Goal: Transaction & Acquisition: Purchase product/service

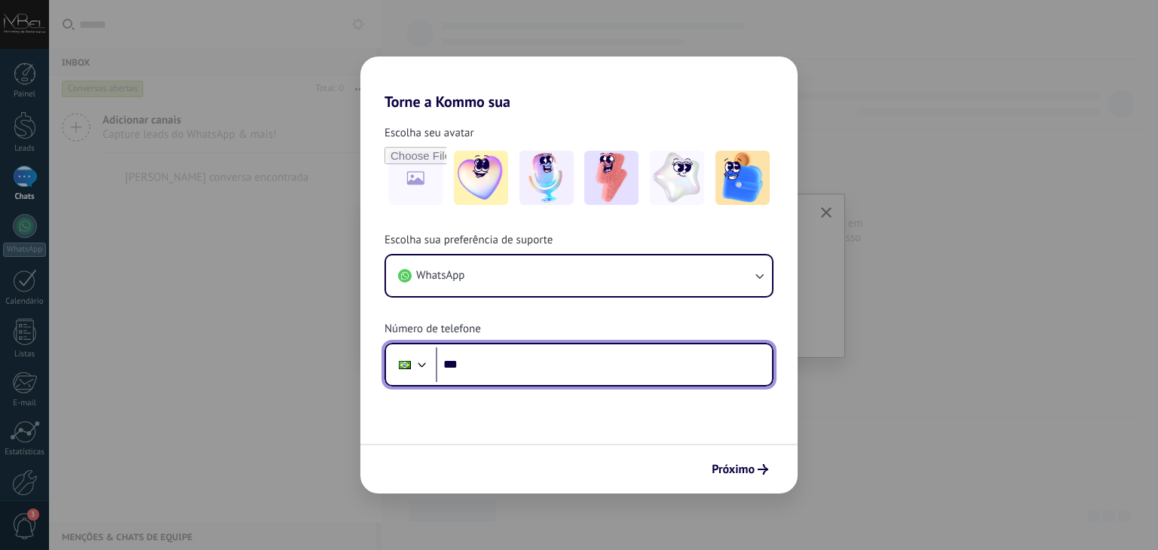
click at [508, 362] on input "***" at bounding box center [604, 365] width 336 height 35
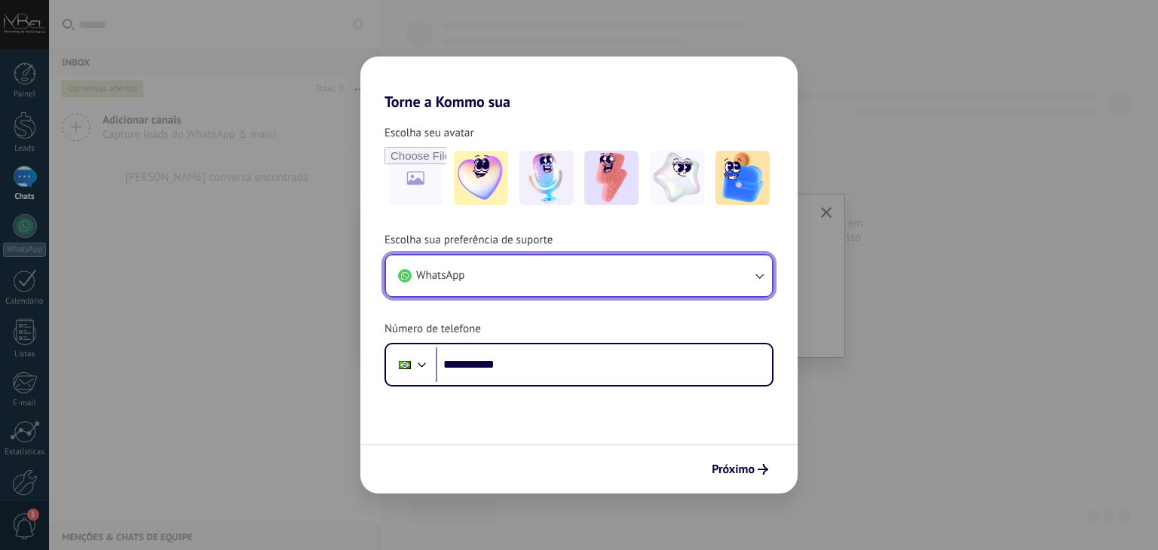
click at [490, 284] on button "WhatsApp" at bounding box center [579, 276] width 386 height 41
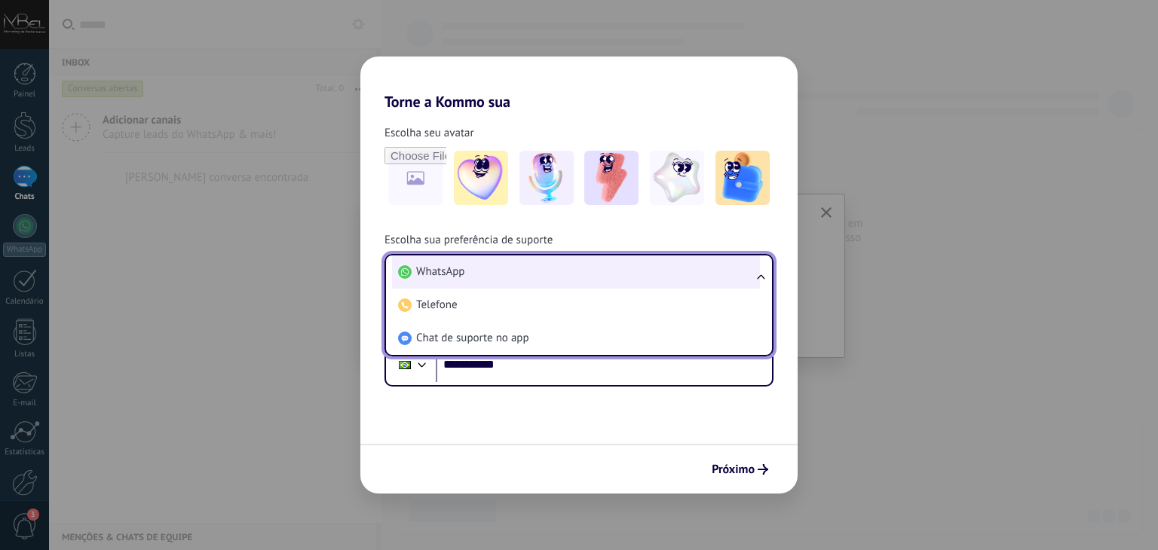
click at [495, 274] on li "WhatsApp" at bounding box center [576, 272] width 368 height 33
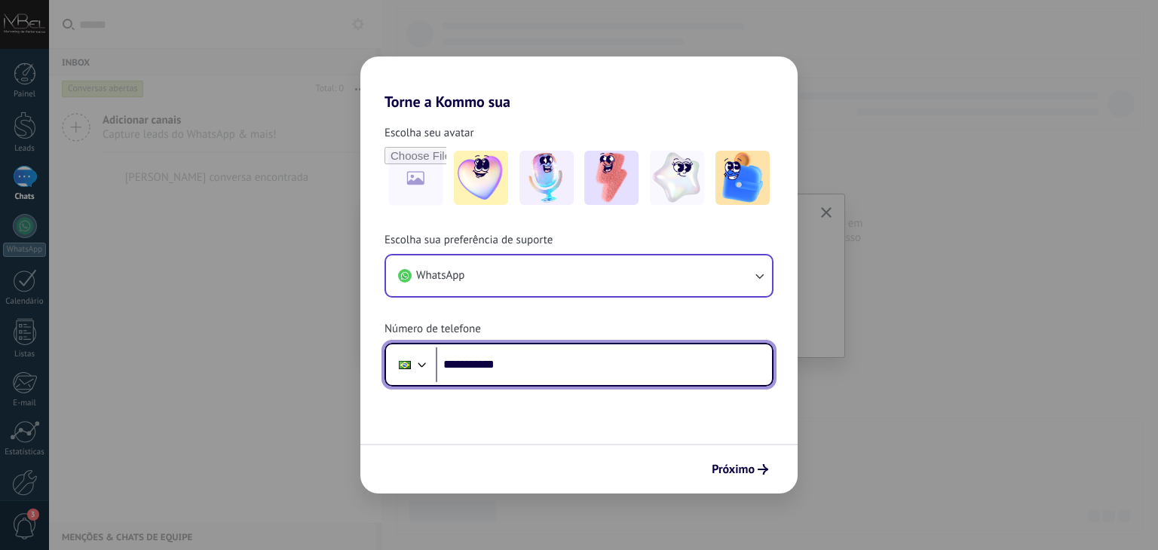
click at [540, 366] on input "**********" at bounding box center [604, 365] width 336 height 35
type input "**********"
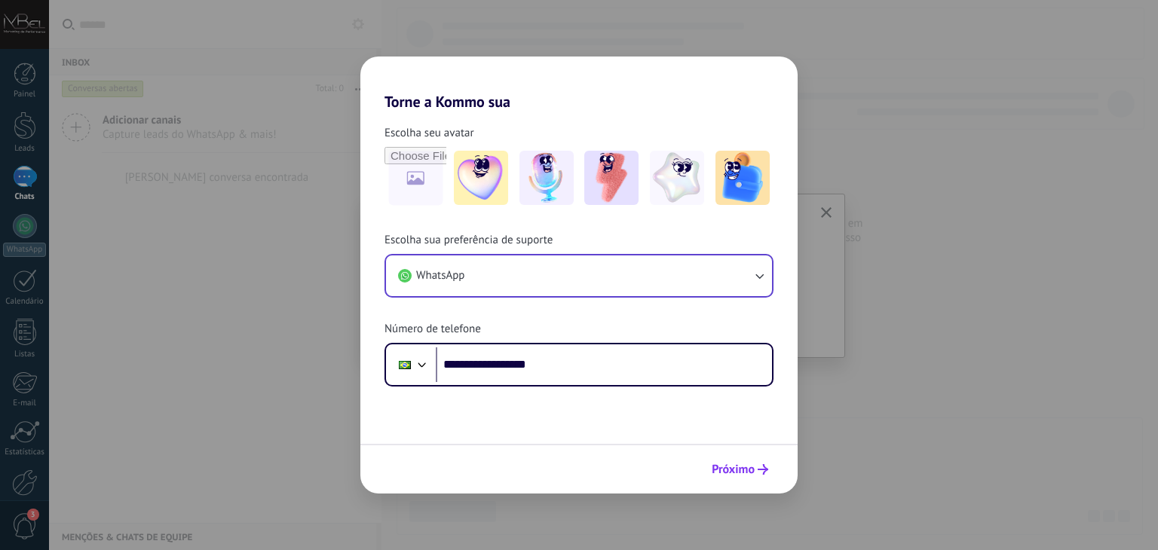
click at [758, 466] on icon "submit" at bounding box center [763, 469] width 11 height 11
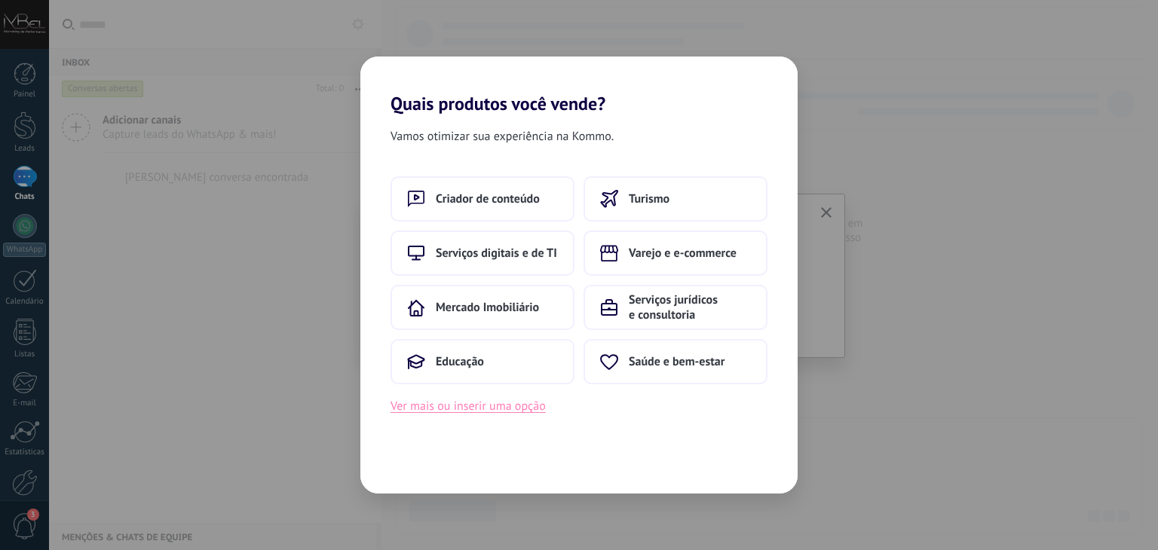
click at [469, 406] on button "Ver mais ou inserir uma opção" at bounding box center [468, 407] width 155 height 20
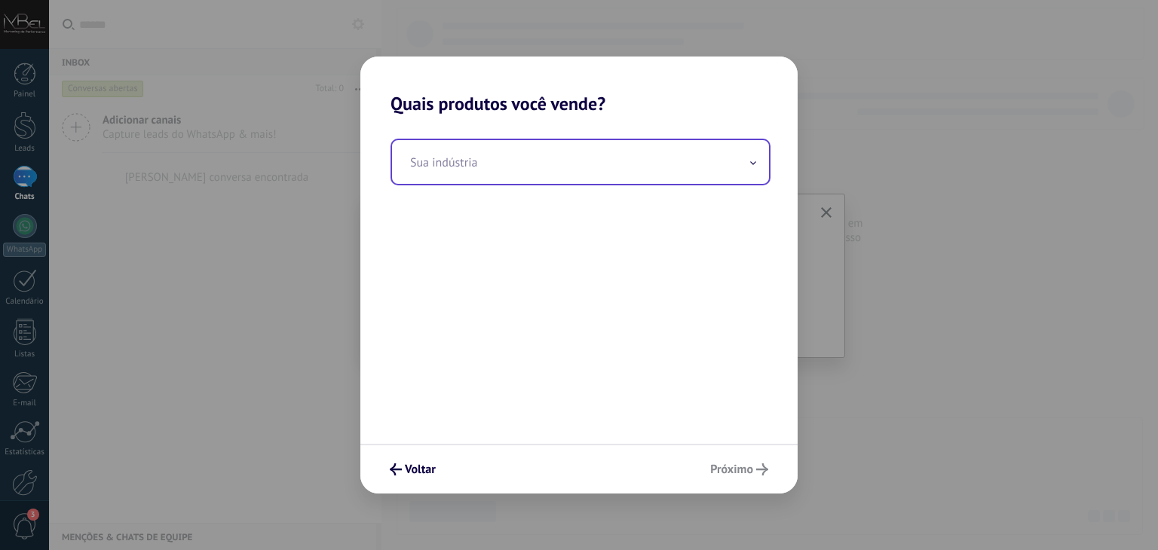
click at [505, 154] on input "text" at bounding box center [580, 162] width 377 height 44
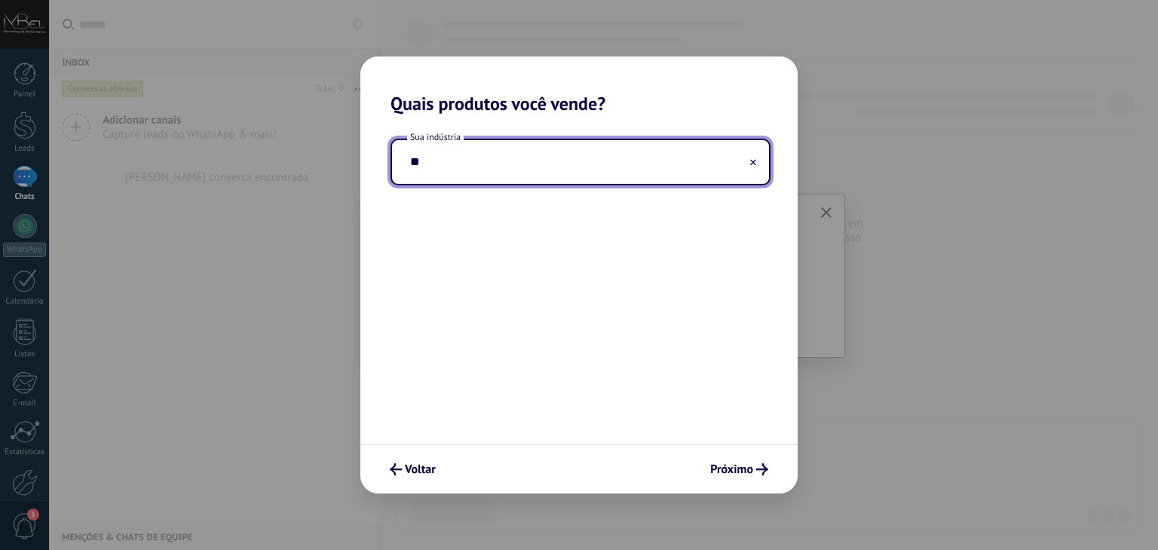
type input "*"
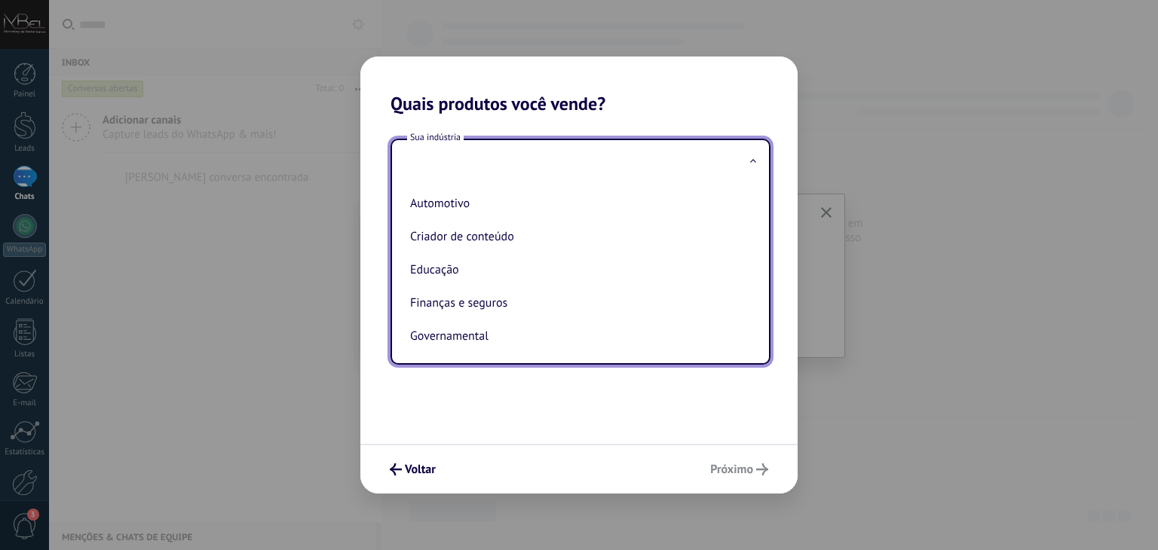
type input "*"
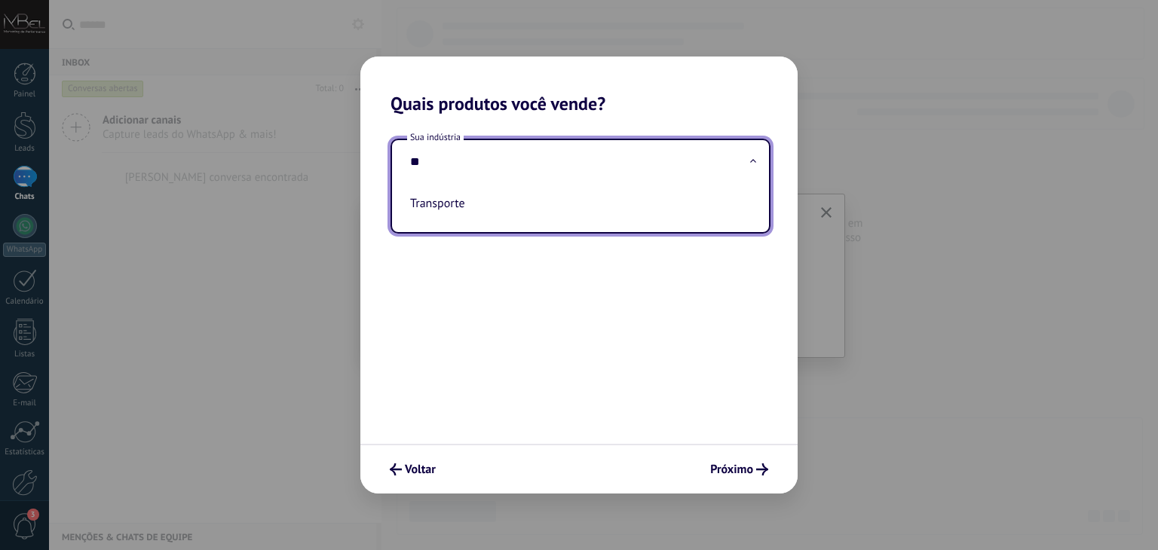
type input "*"
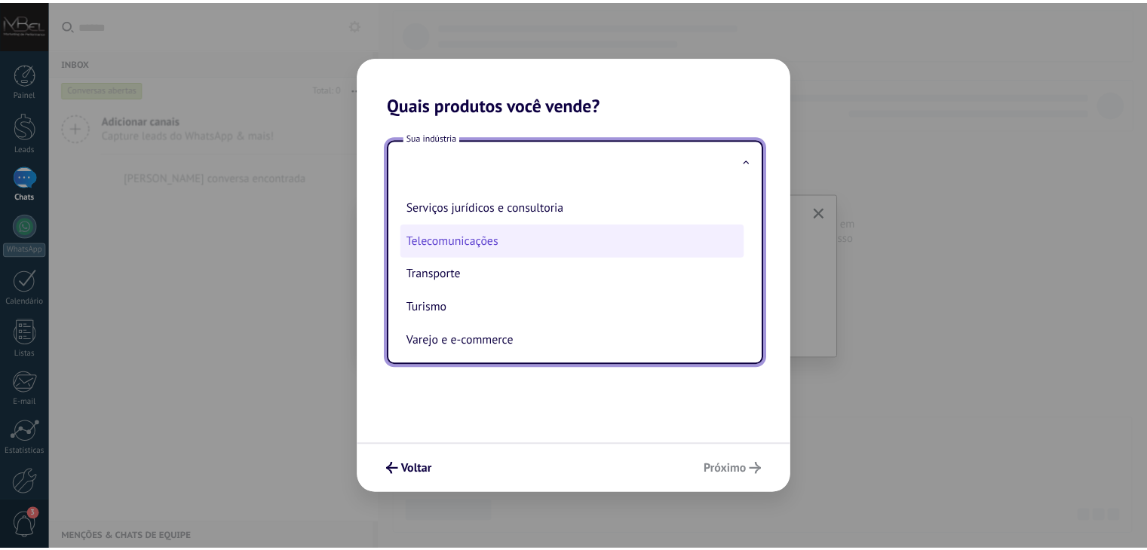
scroll to position [409, 0]
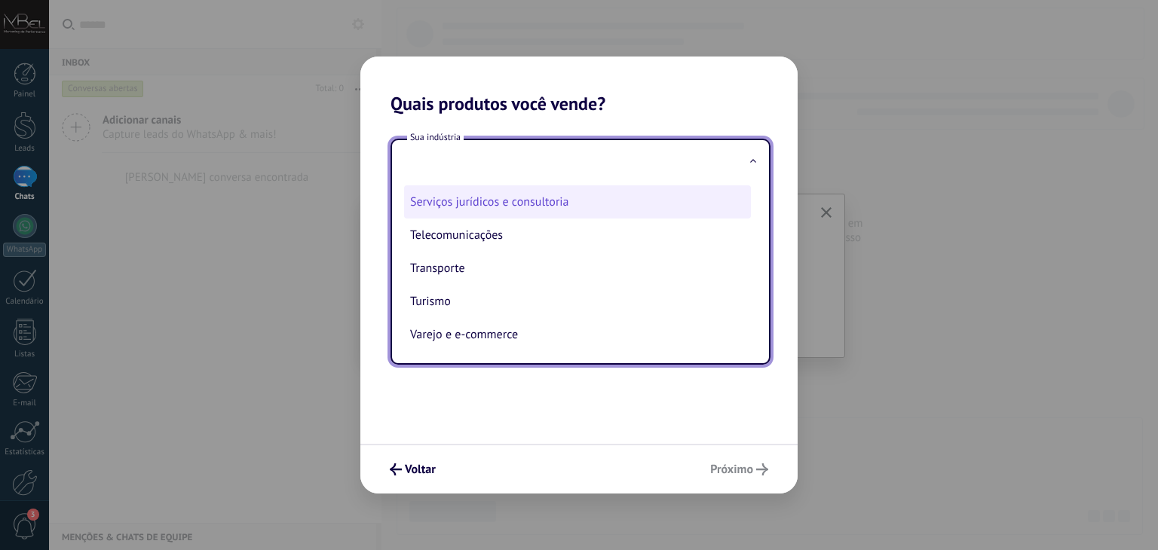
click at [549, 210] on li "Serviços jurídicos e consultoria" at bounding box center [577, 201] width 347 height 33
type input "**********"
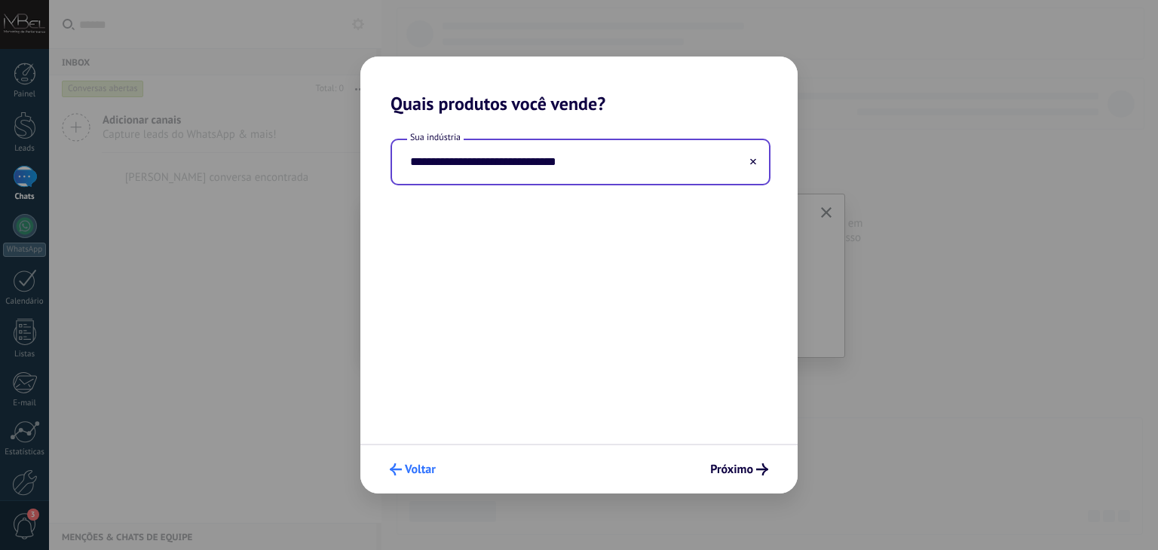
click at [419, 464] on span "Voltar" at bounding box center [420, 469] width 31 height 11
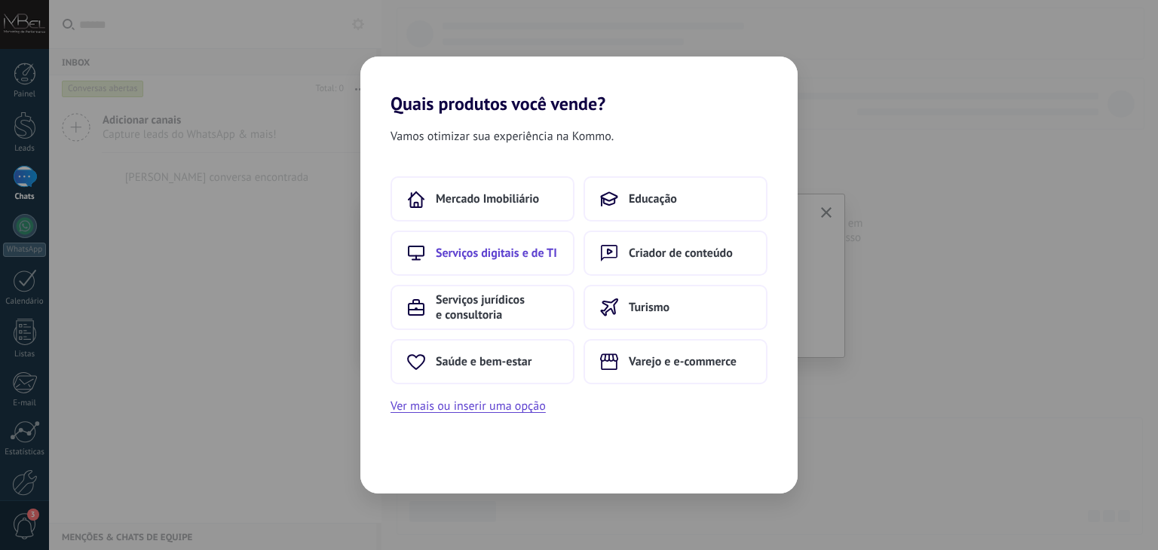
click at [516, 259] on span "Serviços digitais e de TI" at bounding box center [496, 253] width 121 height 15
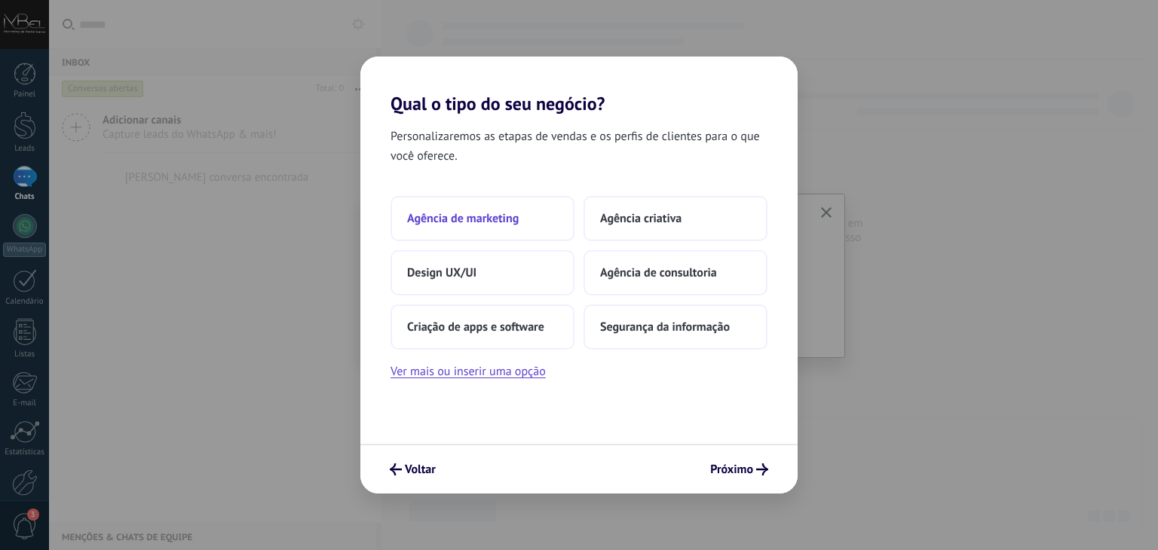
click at [513, 227] on button "Agência de marketing" at bounding box center [483, 218] width 184 height 45
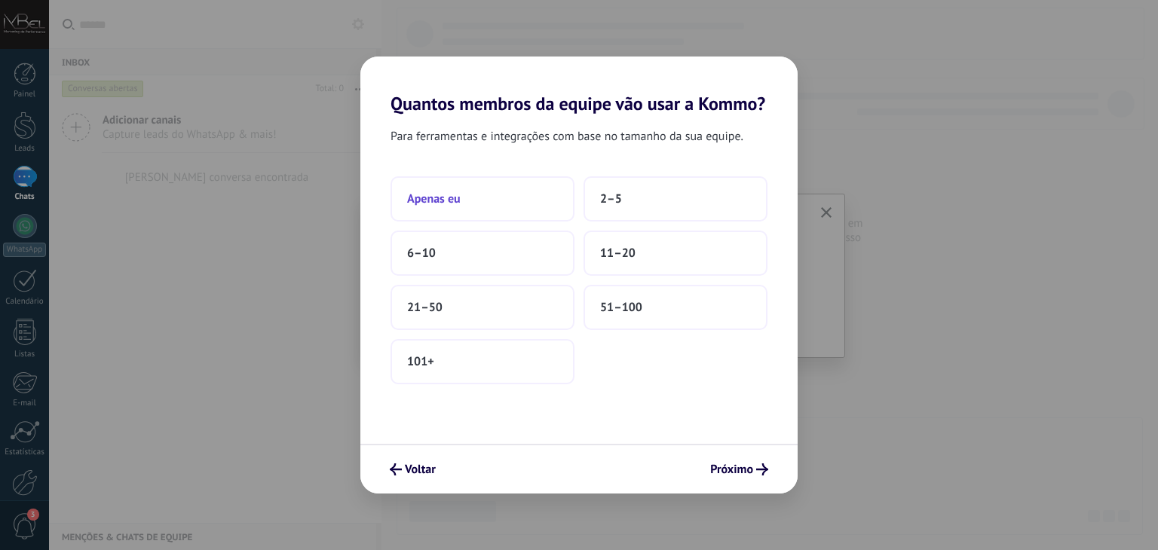
click at [529, 202] on button "Apenas eu" at bounding box center [483, 198] width 184 height 45
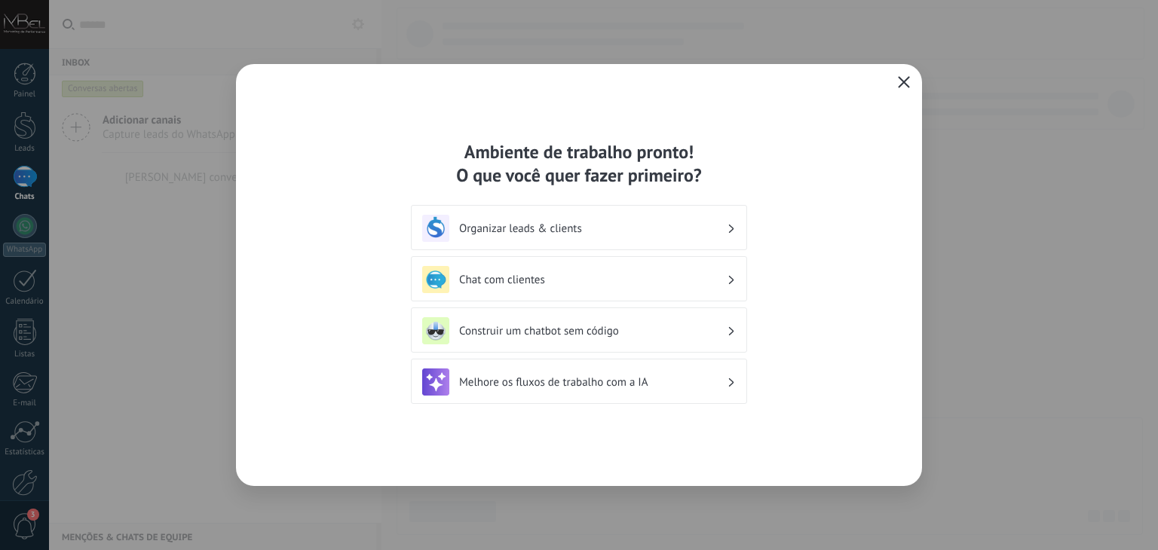
click at [571, 228] on h3 "Organizar leads & clients" at bounding box center [593, 229] width 268 height 14
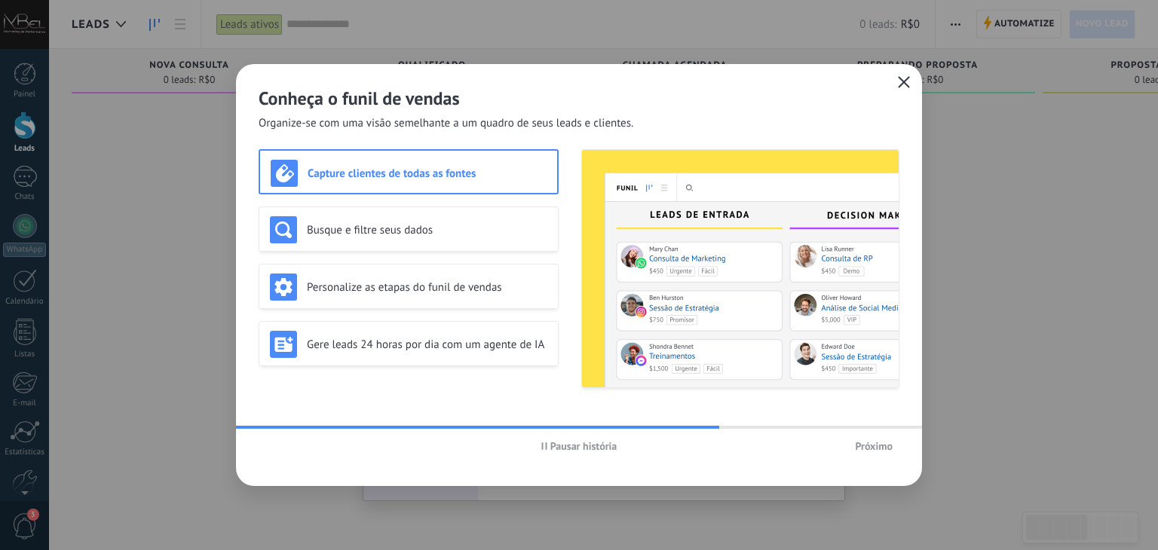
click at [887, 446] on span "Próximo" at bounding box center [874, 446] width 38 height 11
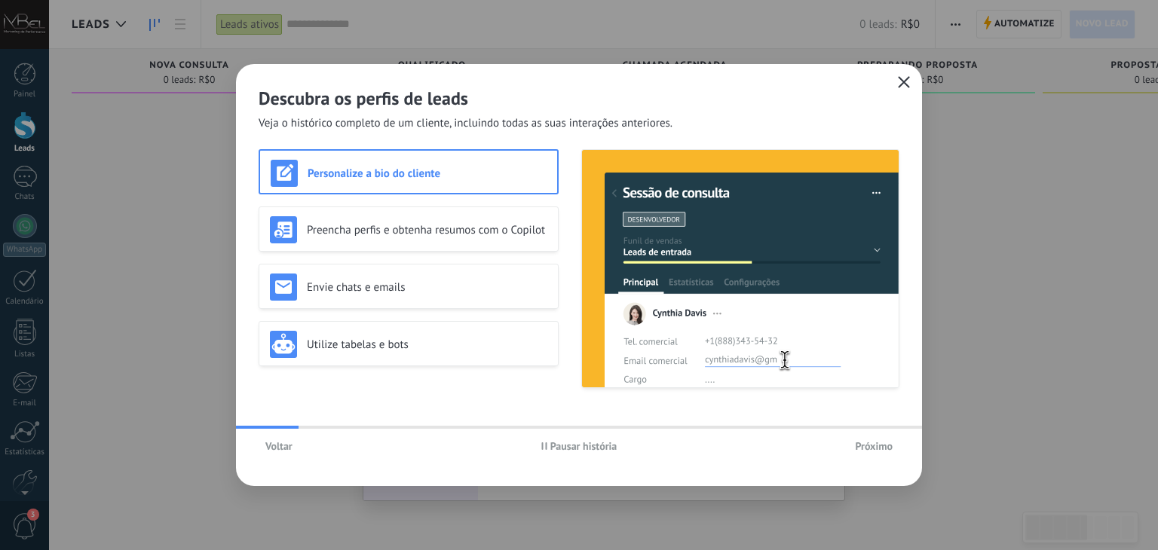
click at [886, 446] on span "Próximo" at bounding box center [874, 446] width 38 height 11
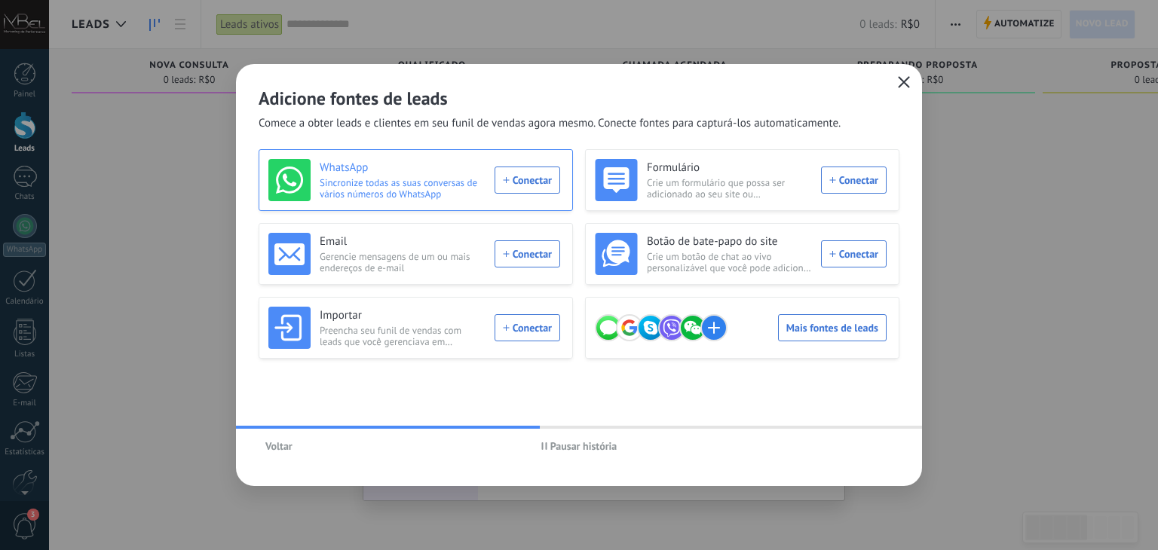
click at [519, 179] on div "WhatsApp Sincronize todas as suas conversas de vários números do WhatsApp Conec…" at bounding box center [414, 180] width 292 height 42
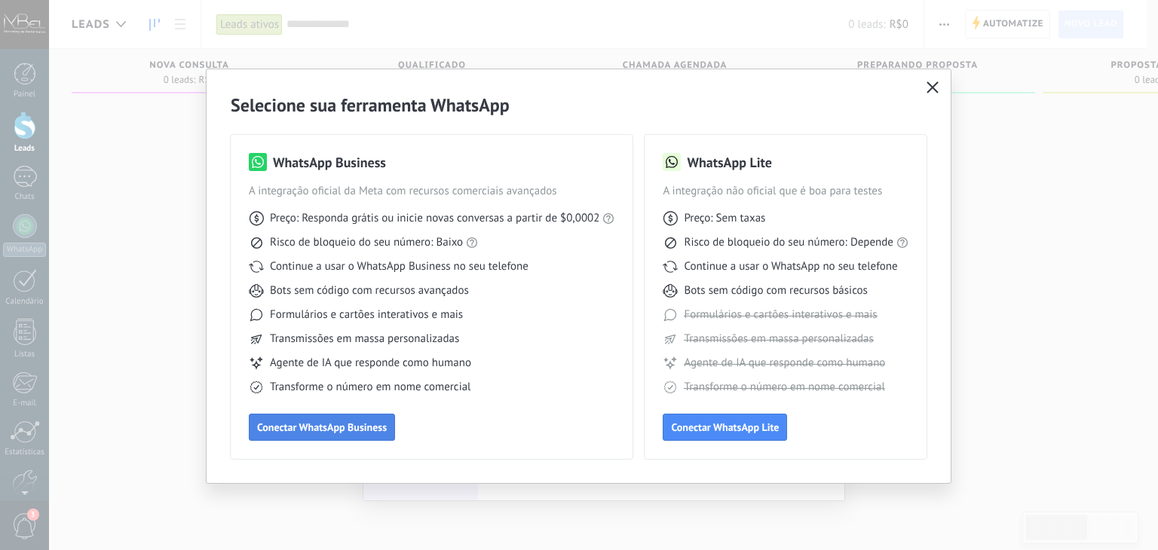
click at [318, 430] on span "Conectar WhatsApp Business" at bounding box center [322, 427] width 130 height 11
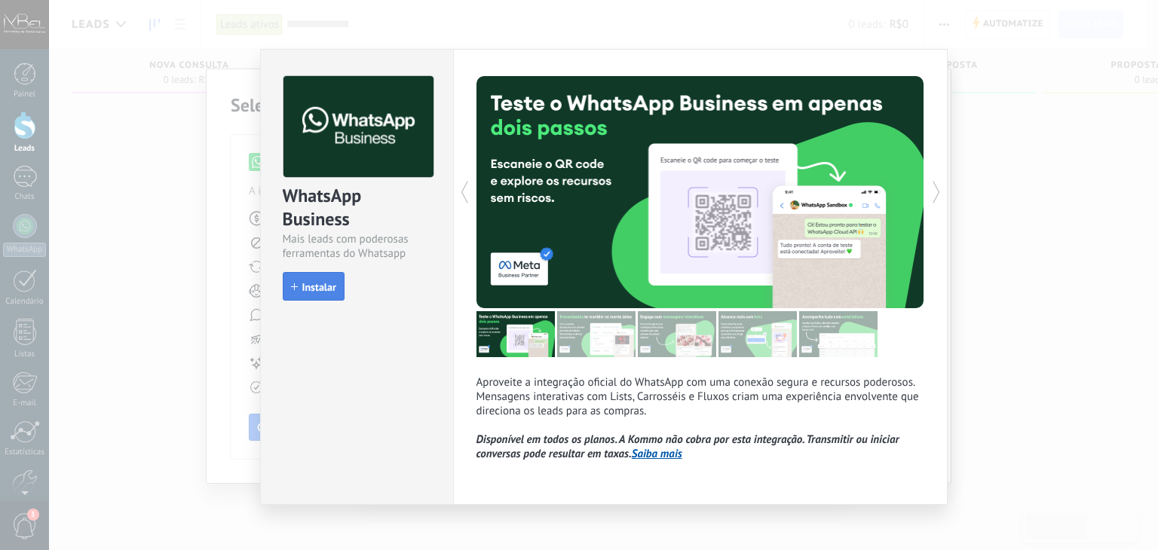
click at [326, 286] on span "Instalar" at bounding box center [319, 287] width 34 height 11
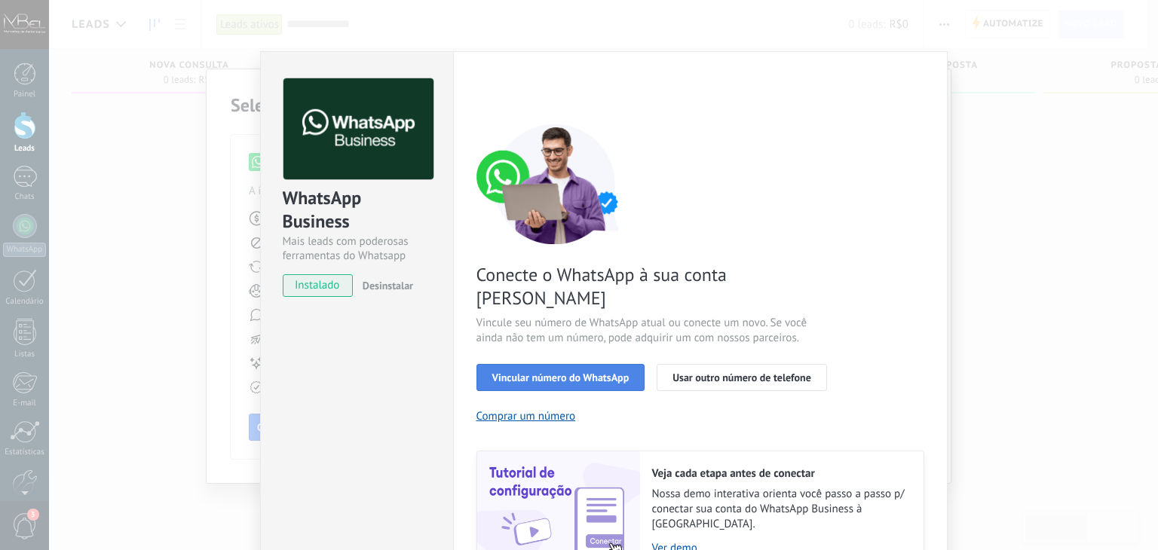
click at [590, 372] on span "Vincular número do WhatsApp" at bounding box center [560, 377] width 137 height 11
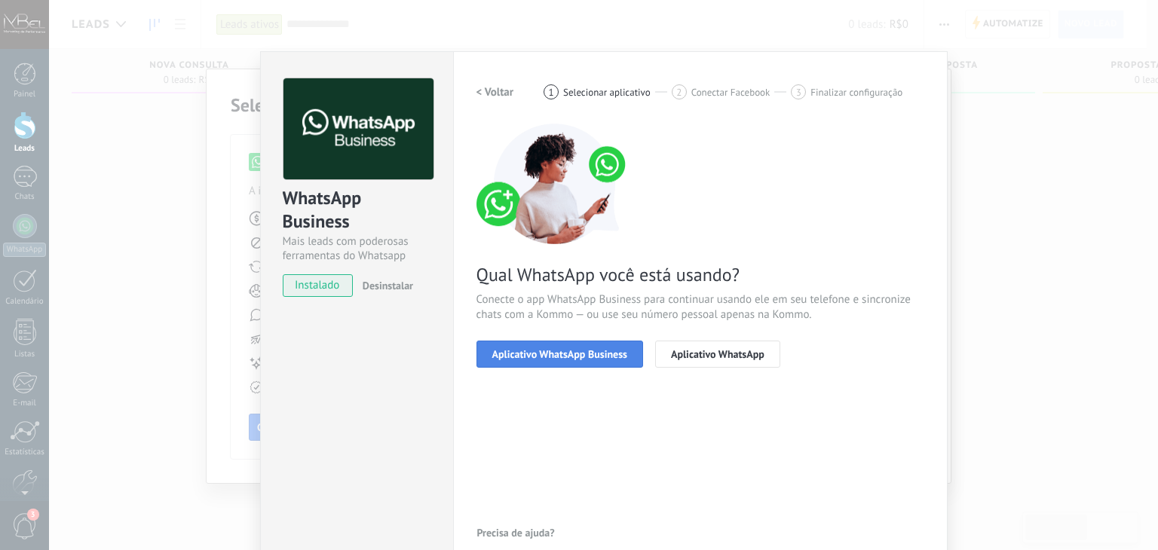
click at [581, 354] on span "Aplicativo WhatsApp Business" at bounding box center [559, 354] width 135 height 11
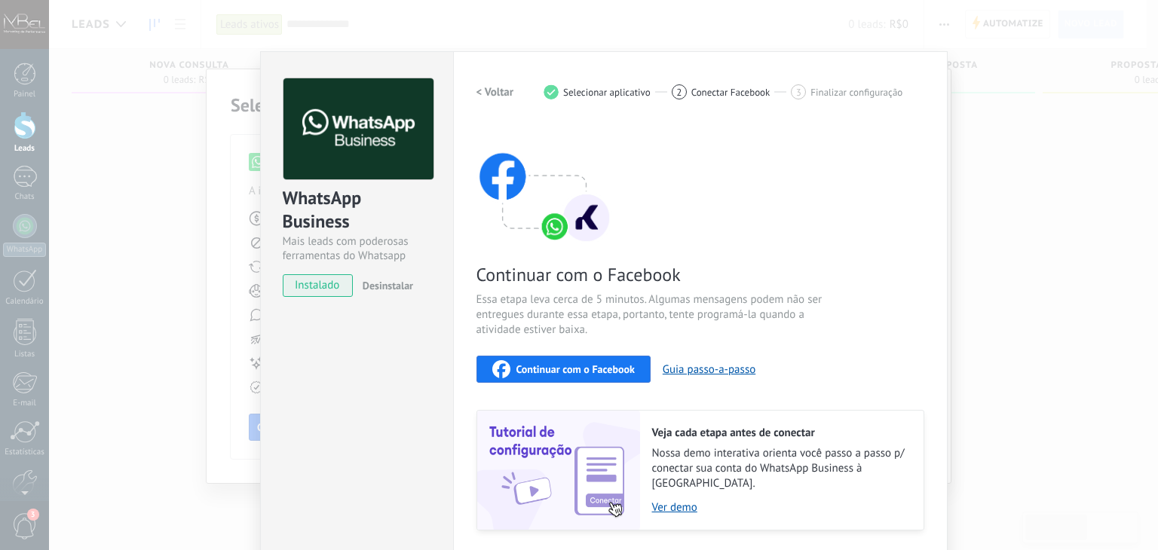
click at [590, 365] on span "Continuar com o Facebook" at bounding box center [575, 369] width 118 height 11
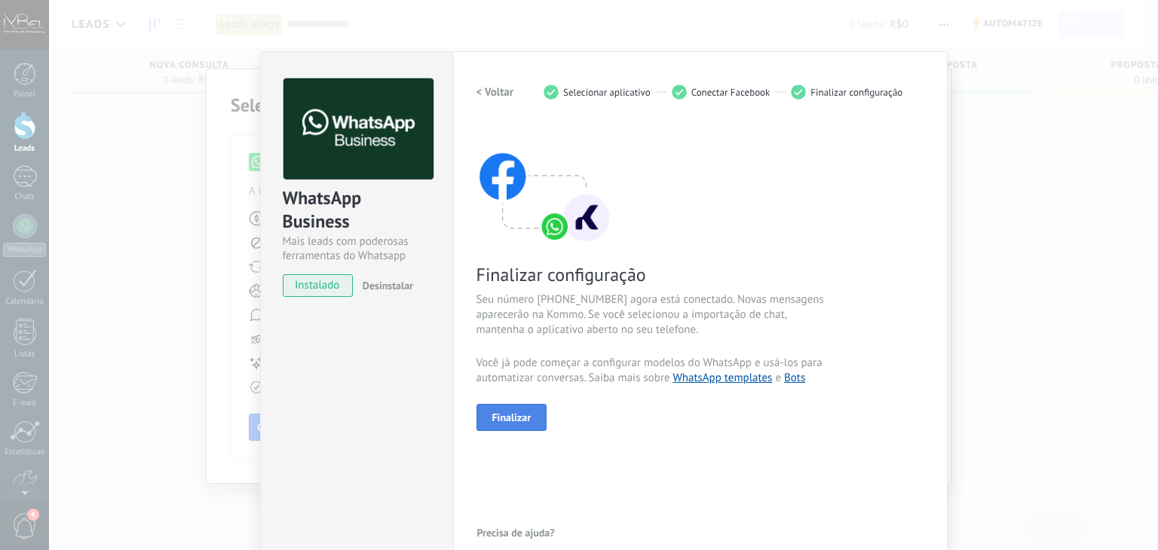
click at [528, 421] on span "Finalizar" at bounding box center [511, 417] width 39 height 11
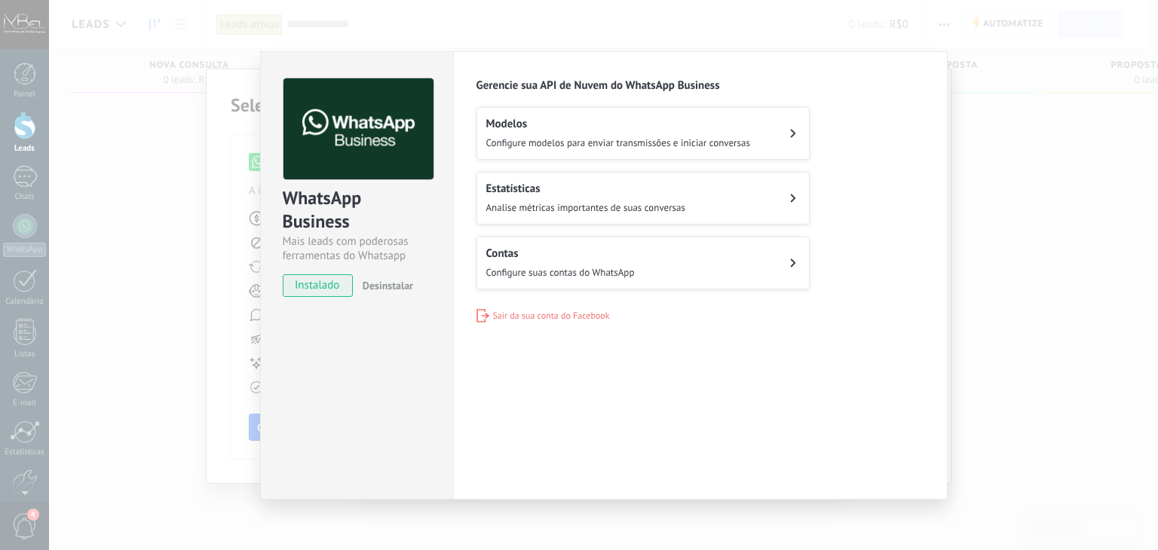
click at [1003, 136] on div "WhatsApp Business Mais leads com poderosas ferramentas do Whatsapp instalado De…" at bounding box center [603, 275] width 1109 height 550
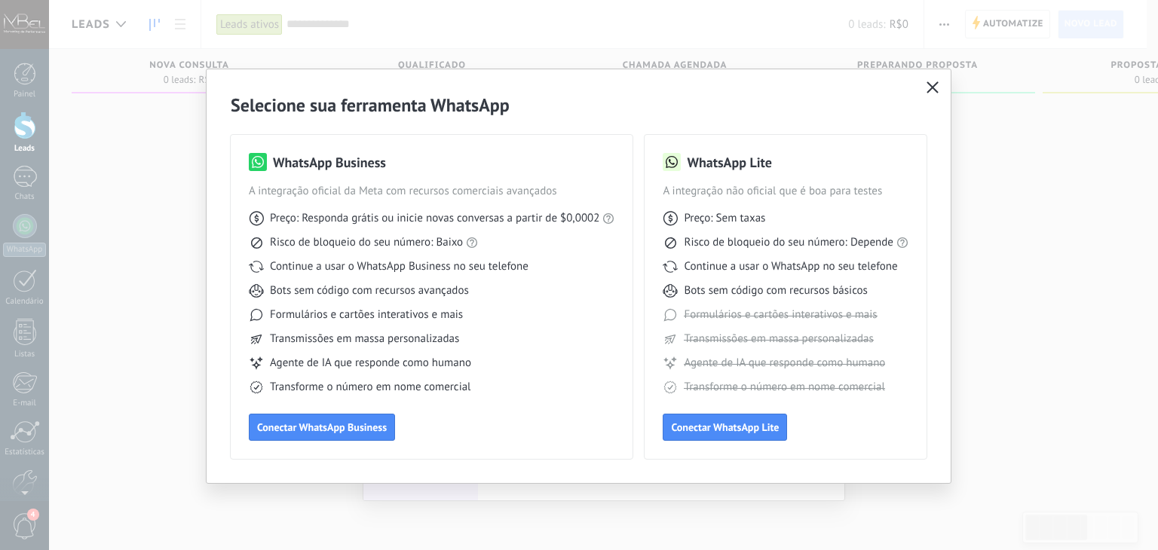
click at [933, 85] on use "button" at bounding box center [932, 86] width 11 height 11
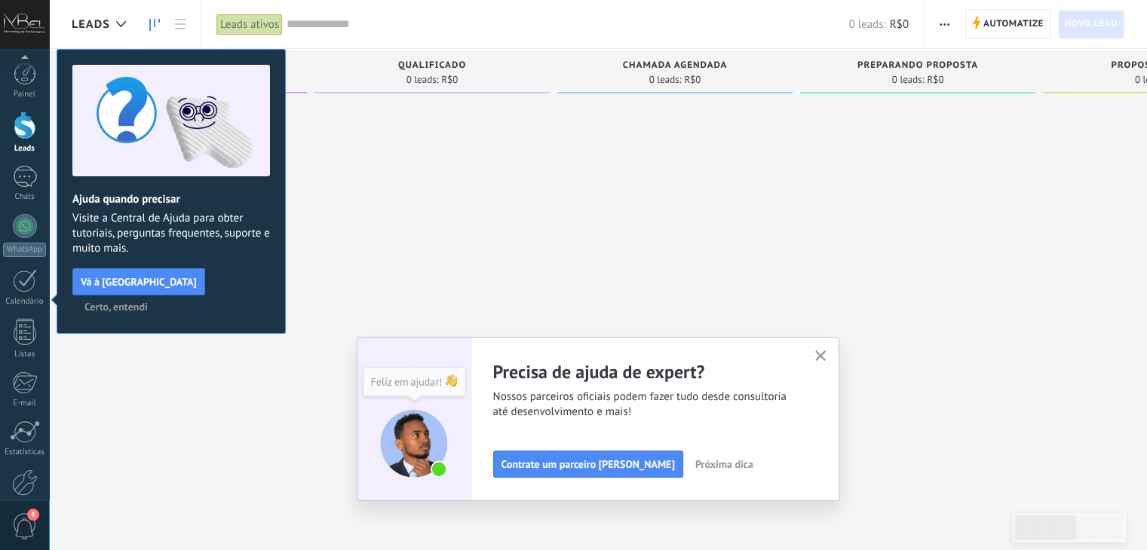
scroll to position [76, 0]
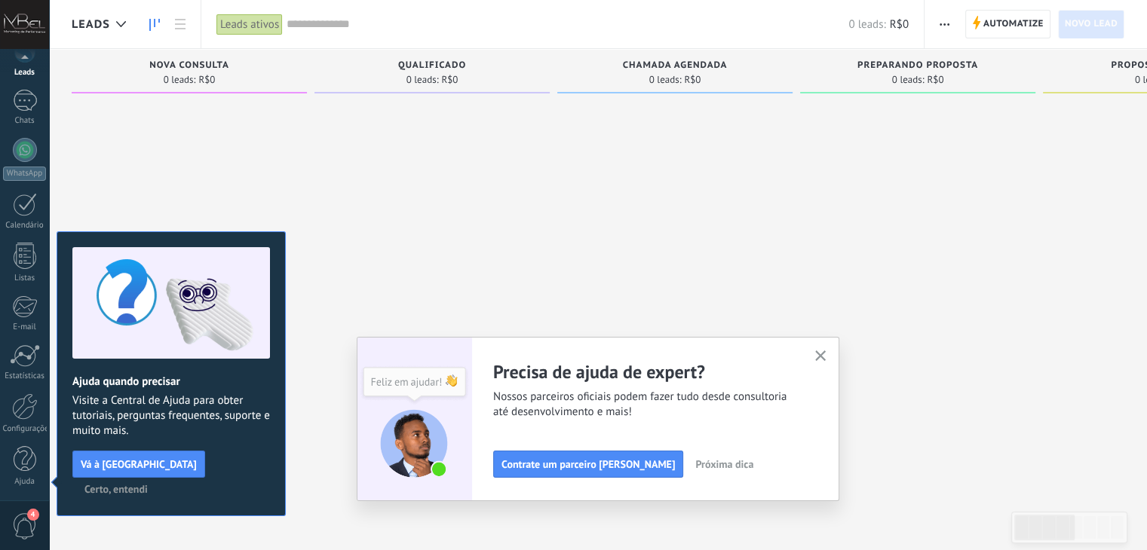
click at [823, 354] on icon "button" at bounding box center [820, 356] width 11 height 11
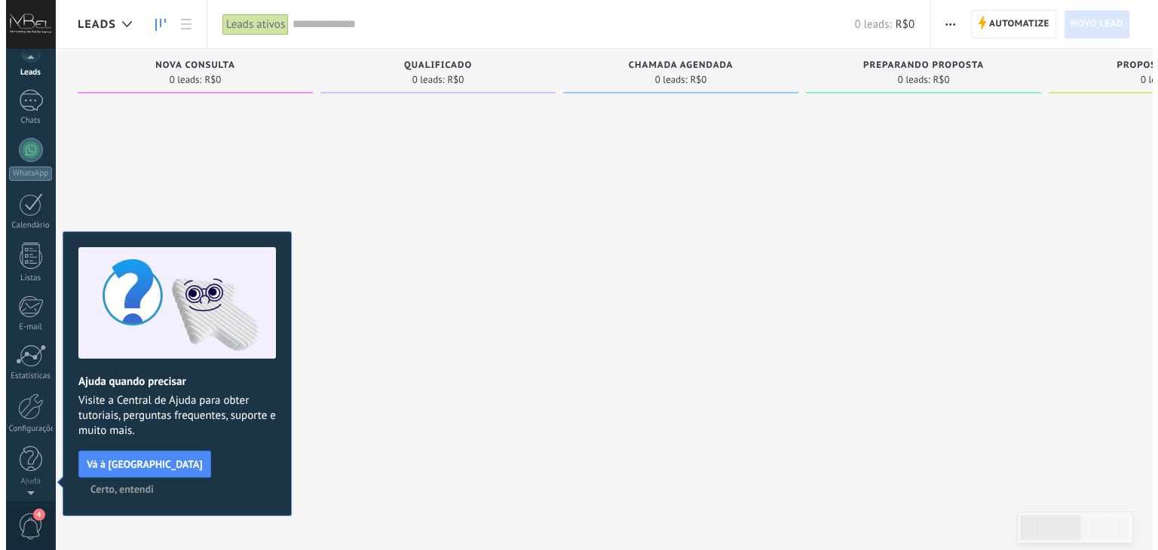
scroll to position [0, 0]
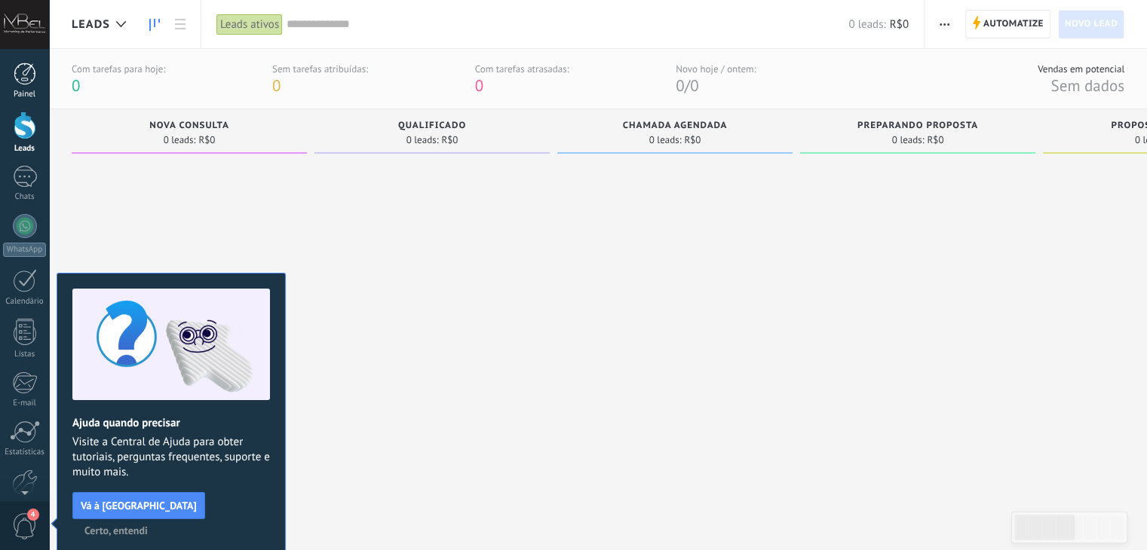
click at [18, 75] on div at bounding box center [25, 74] width 23 height 23
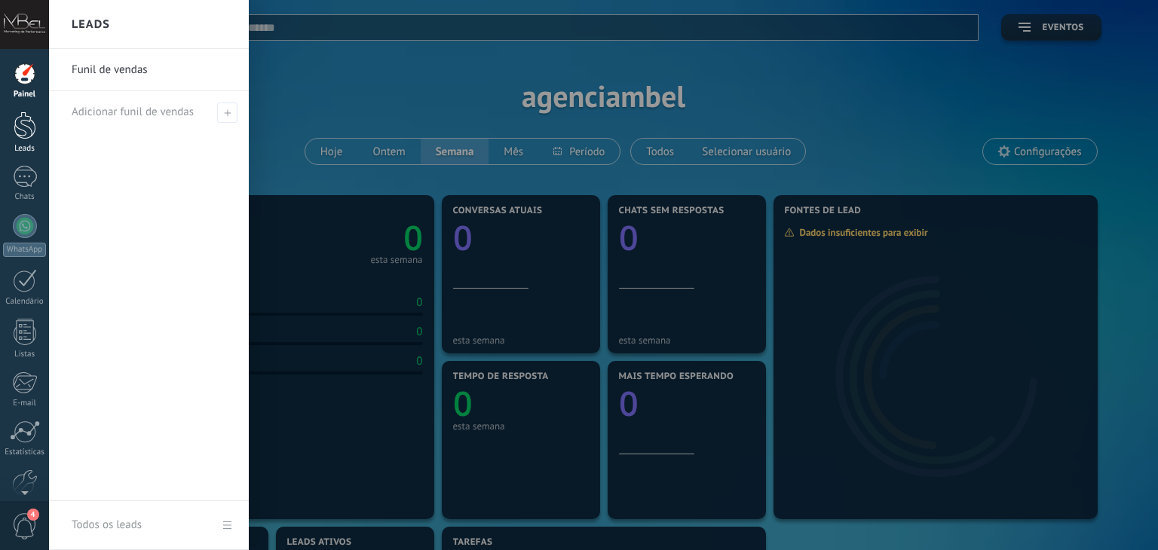
click at [18, 127] on div at bounding box center [25, 126] width 23 height 28
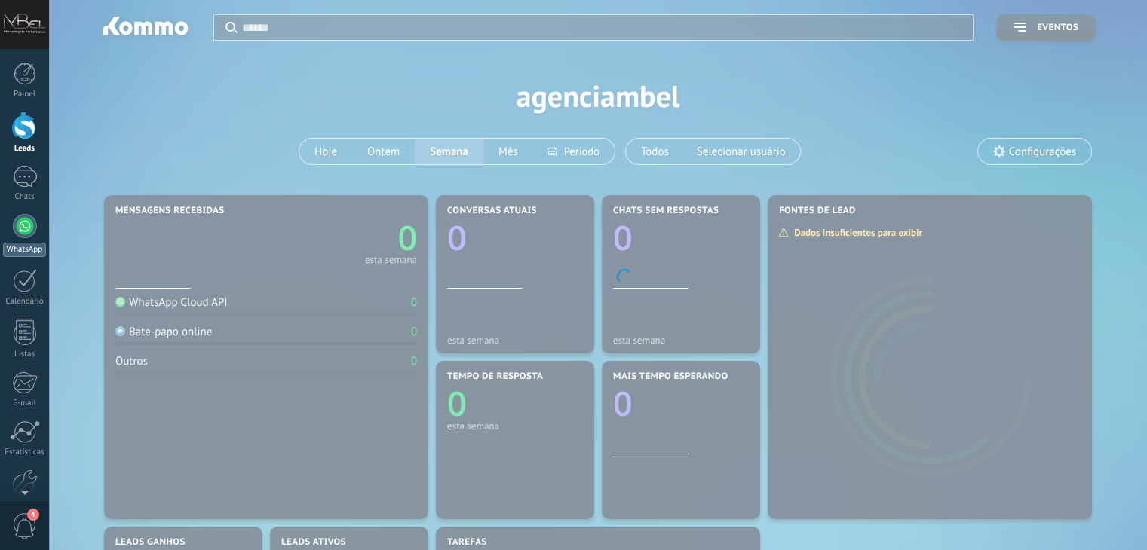
click at [24, 231] on div at bounding box center [25, 226] width 24 height 24
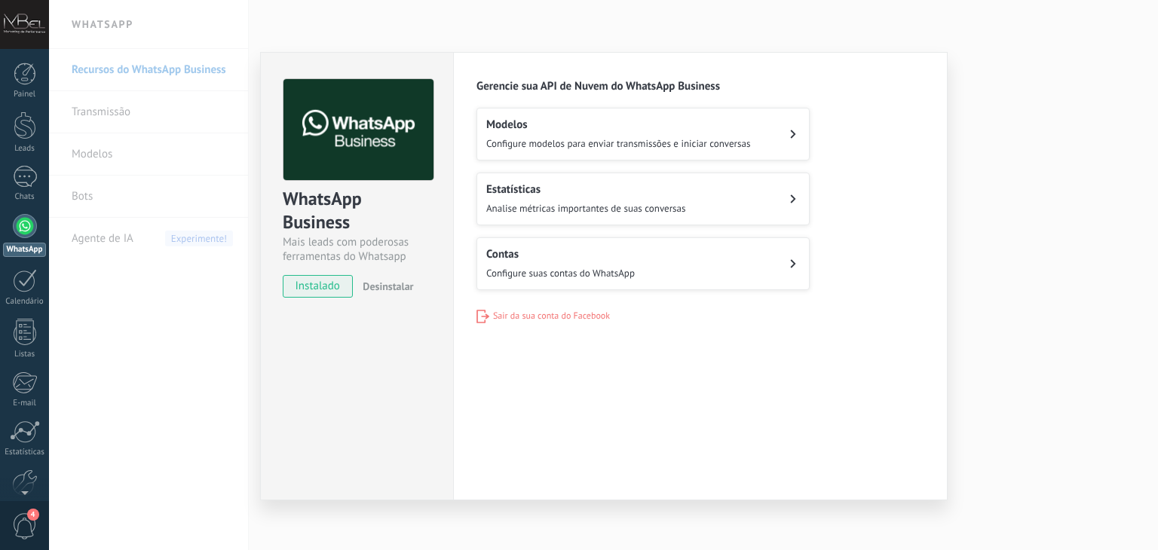
click at [543, 267] on span "Configure suas contas do WhatsApp" at bounding box center [560, 273] width 149 height 13
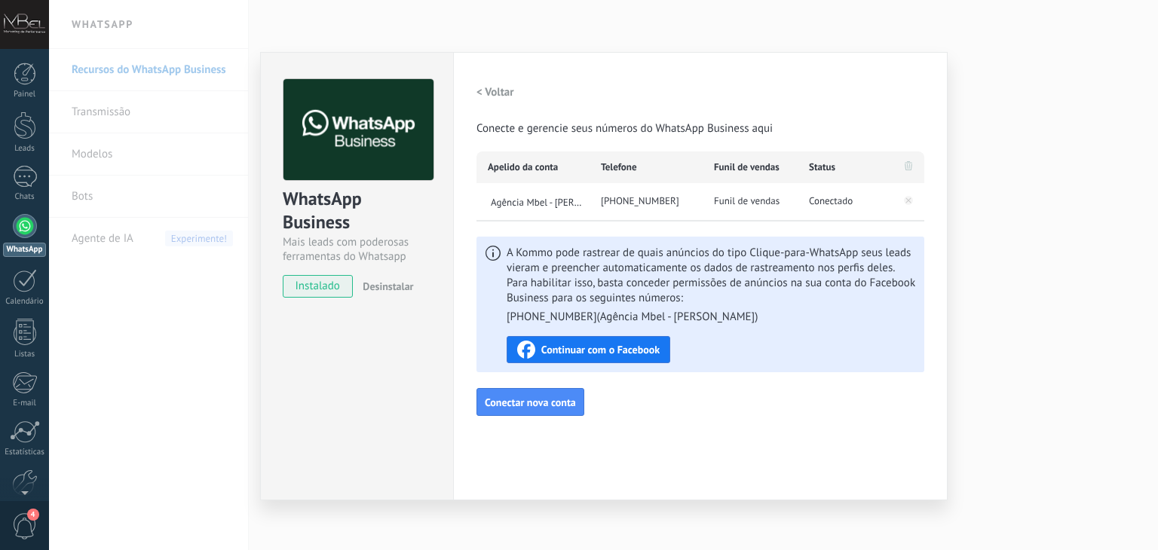
click at [641, 348] on span "Continuar com o Facebook" at bounding box center [600, 350] width 118 height 11
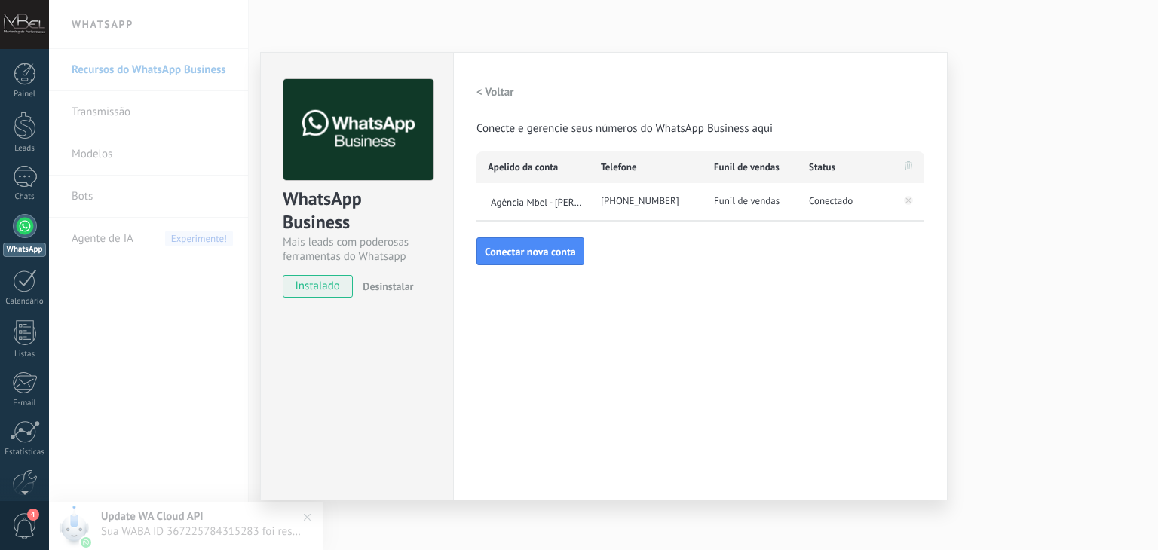
click at [1077, 206] on div "WhatsApp Business Mais leads com poderosas ferramentas do Whatsapp instalado De…" at bounding box center [603, 275] width 1109 height 550
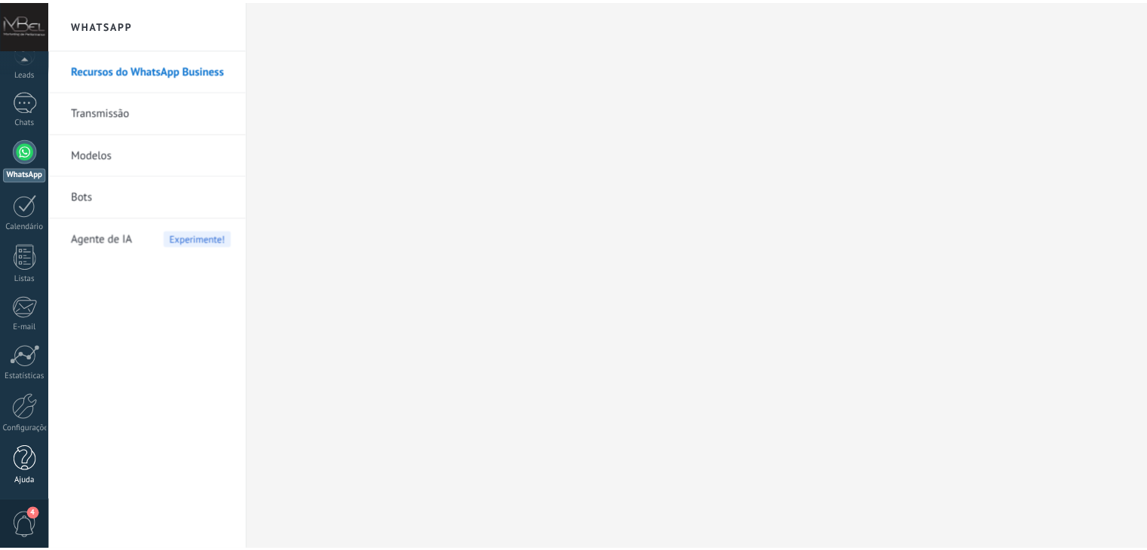
scroll to position [76, 0]
click at [22, 410] on div at bounding box center [25, 407] width 26 height 26
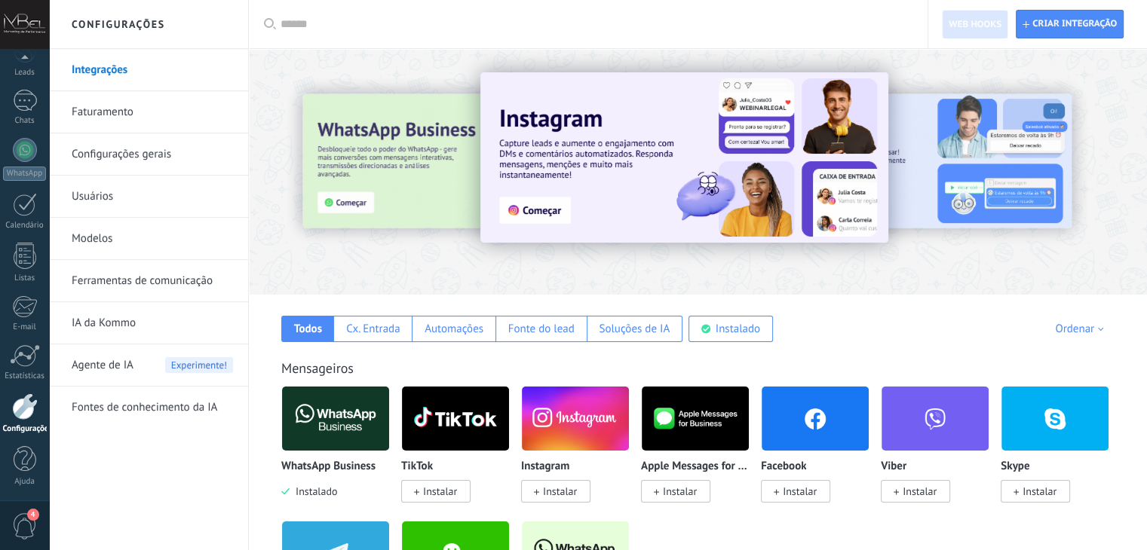
click at [127, 122] on link "Faturamento" at bounding box center [152, 112] width 161 height 42
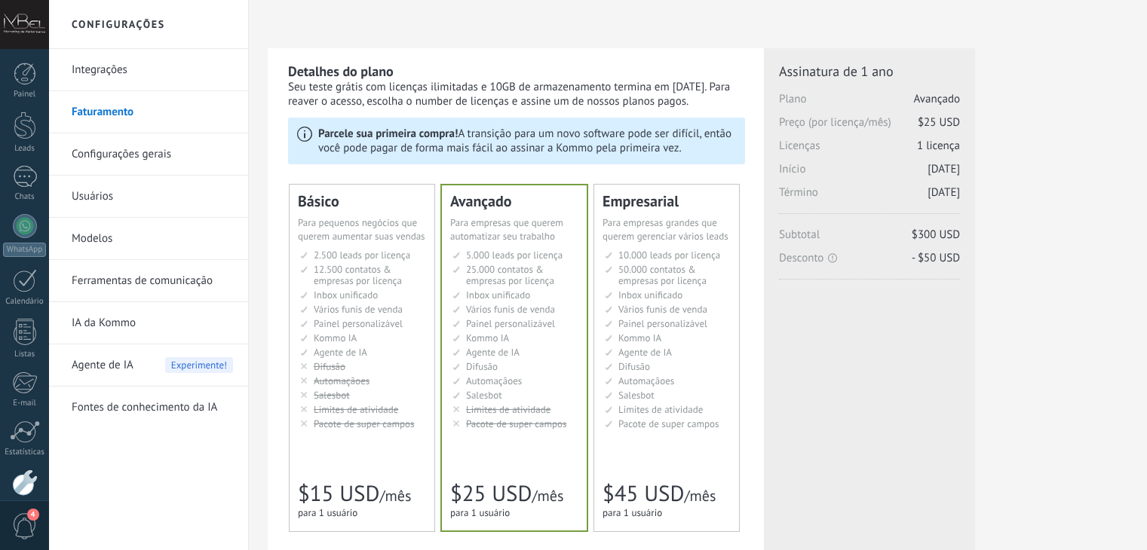
click at [362, 225] on span "Para pequenos negócios que querem aumentar suas vendas" at bounding box center [361, 229] width 127 height 26
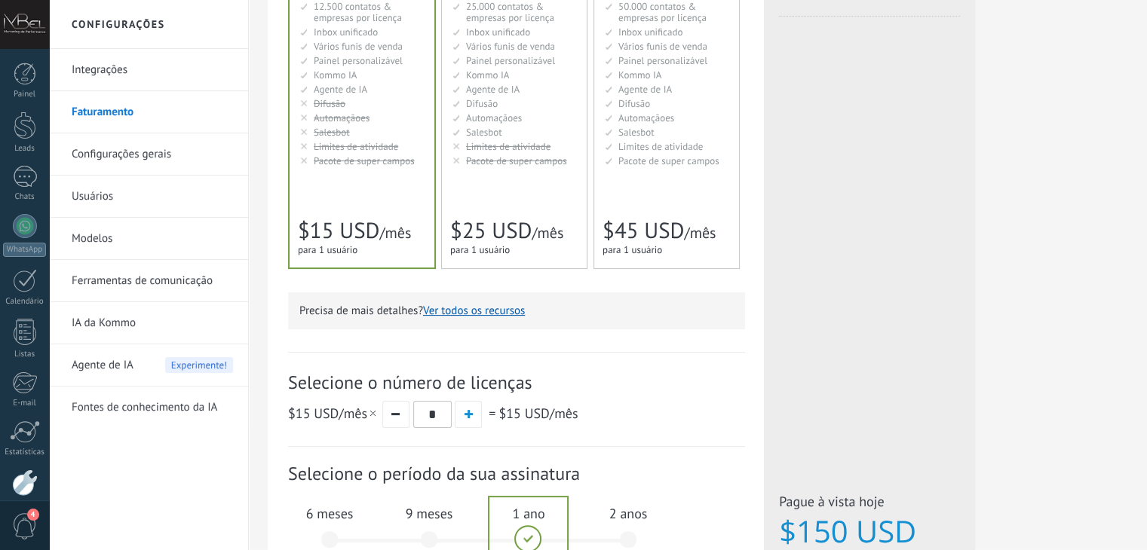
scroll to position [452, 0]
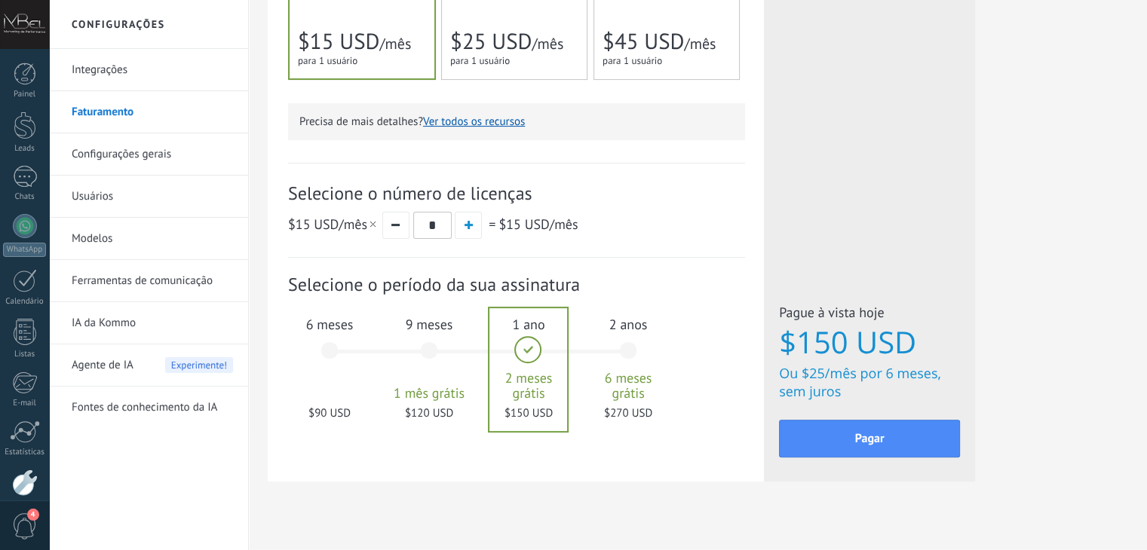
click at [326, 346] on div "6 meses $90 USD" at bounding box center [329, 358] width 81 height 106
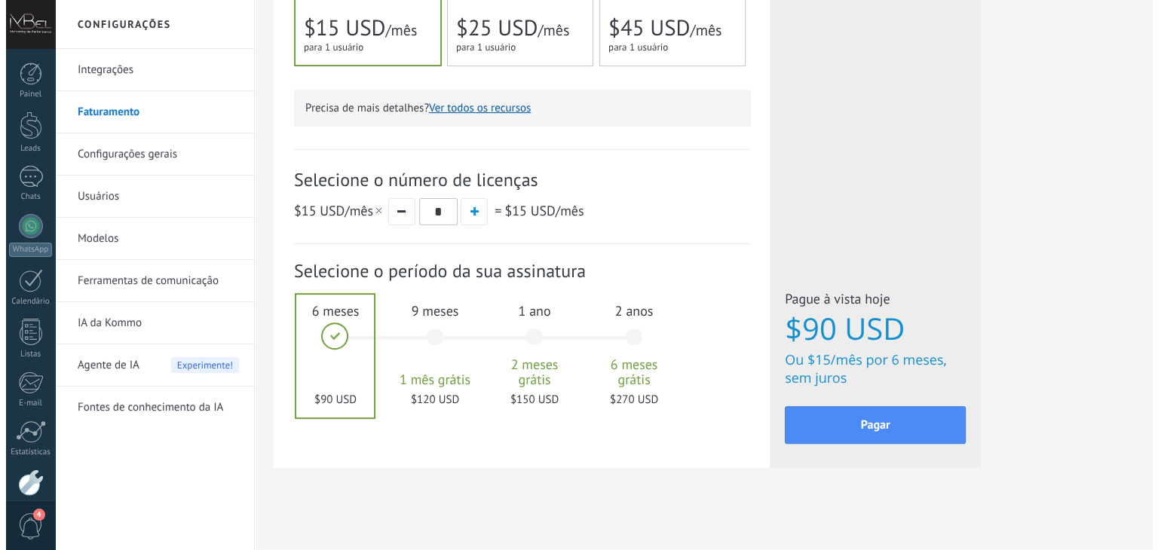
scroll to position [473, 0]
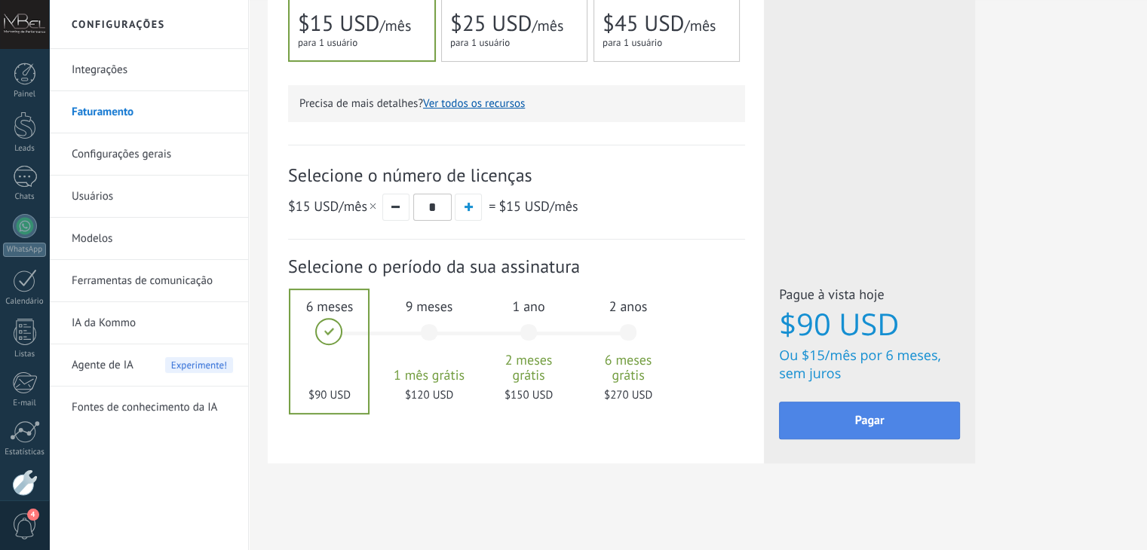
click at [840, 424] on button "Pagar" at bounding box center [869, 421] width 181 height 38
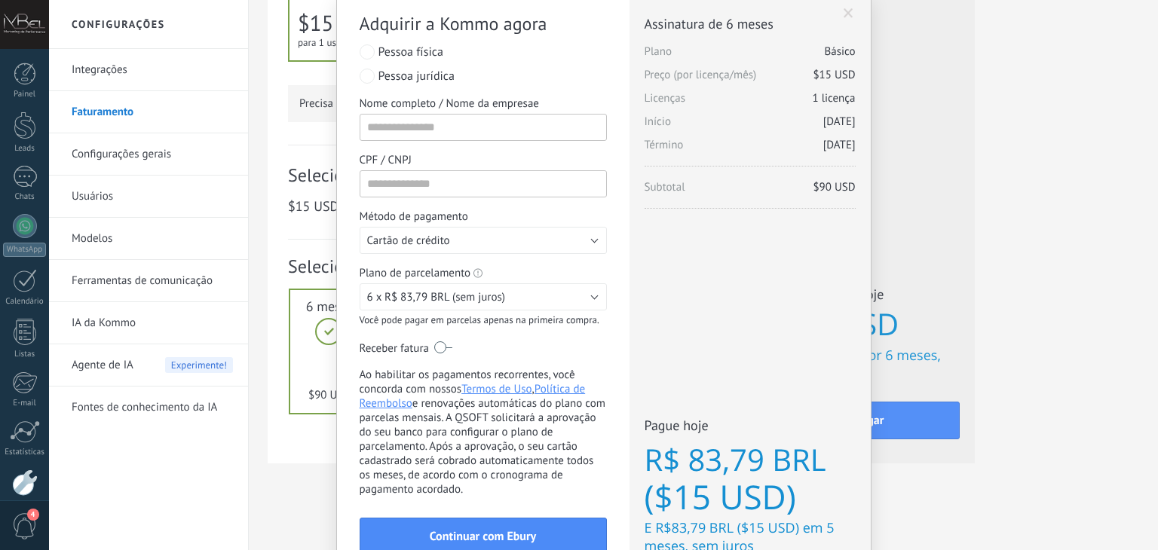
scroll to position [146, 0]
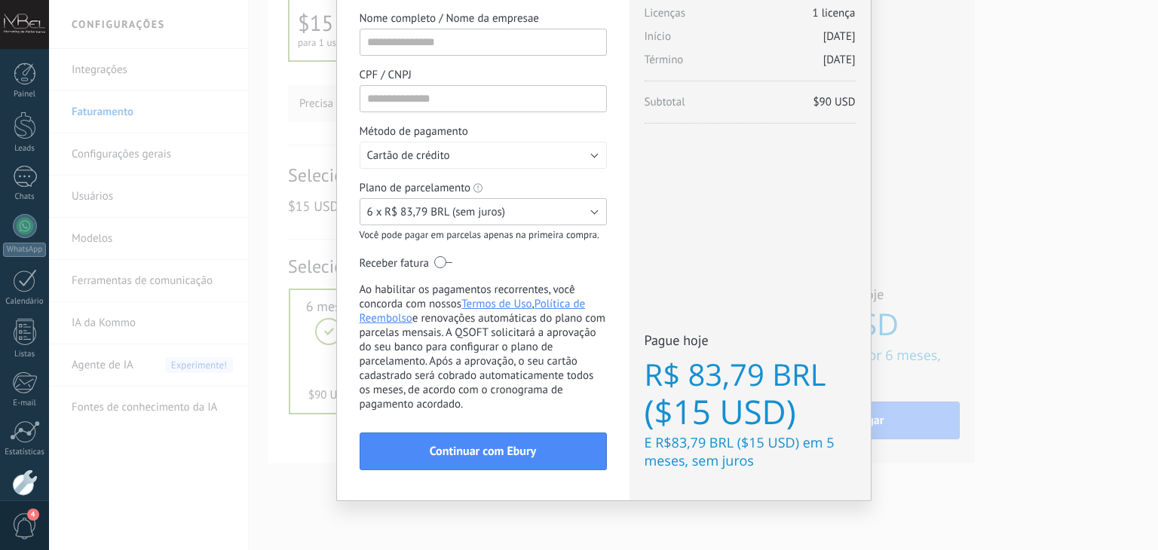
click at [531, 215] on button "6 x R$ 83,79 BRL (sem juros)" at bounding box center [483, 211] width 247 height 27
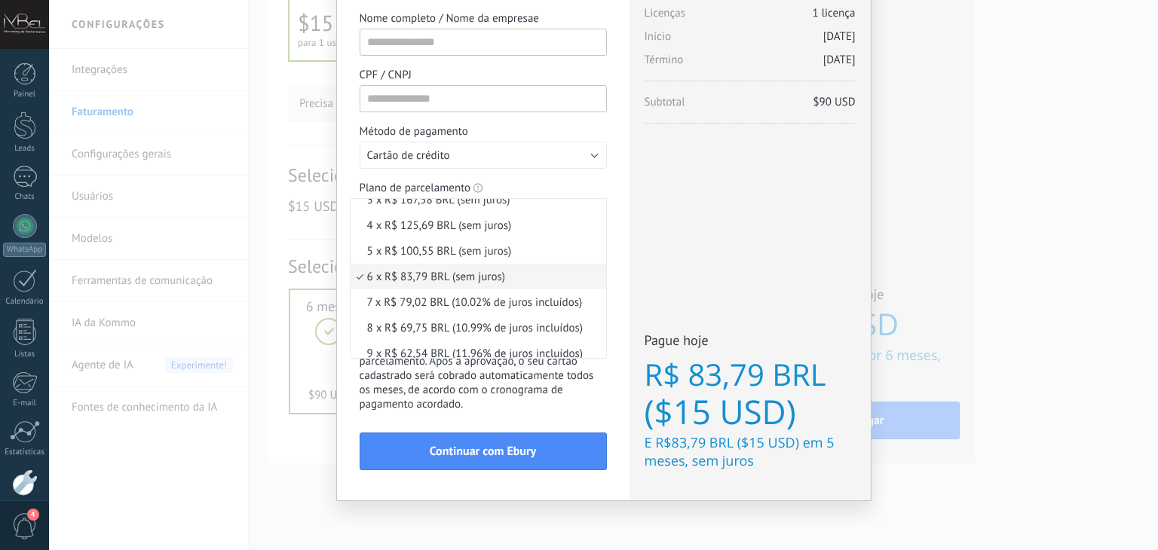
click at [504, 278] on span "6 x R$ 83,79 BRL (sem juros)" at bounding box center [476, 277] width 251 height 14
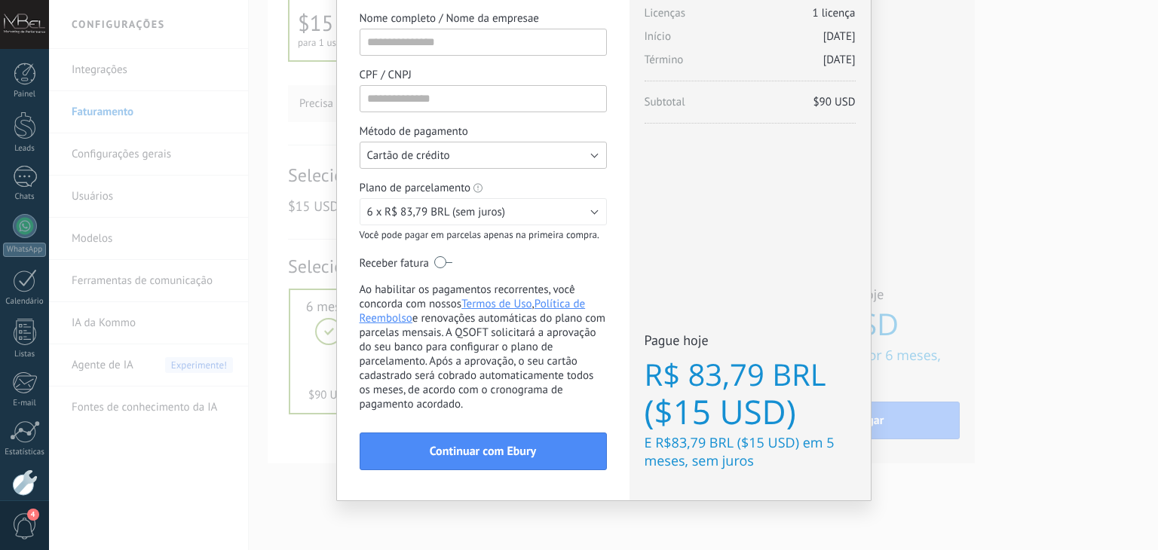
click at [517, 155] on button "Cartão de crédito" at bounding box center [483, 155] width 247 height 27
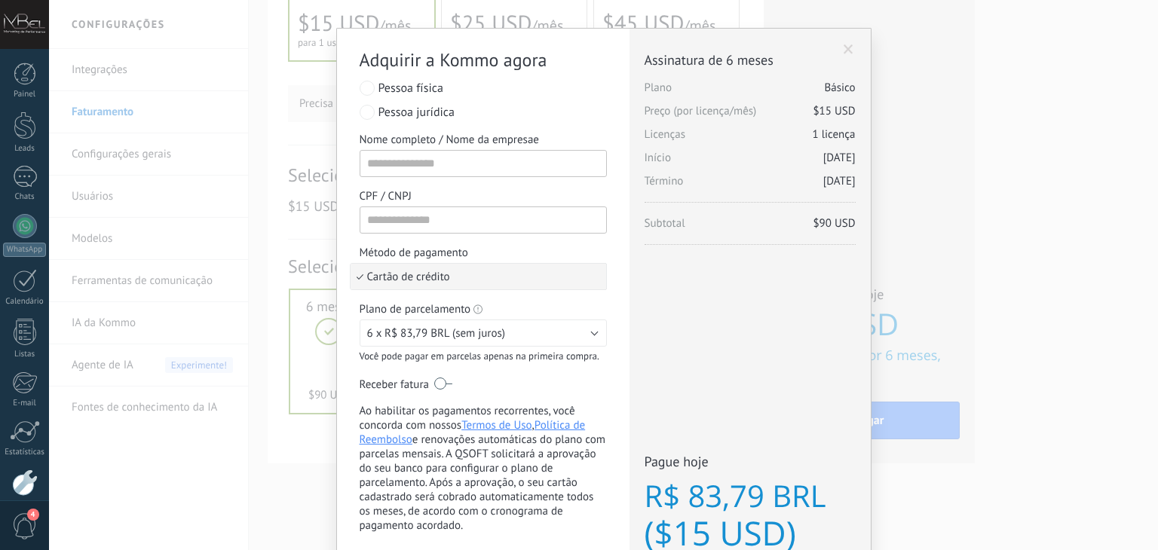
scroll to position [0, 0]
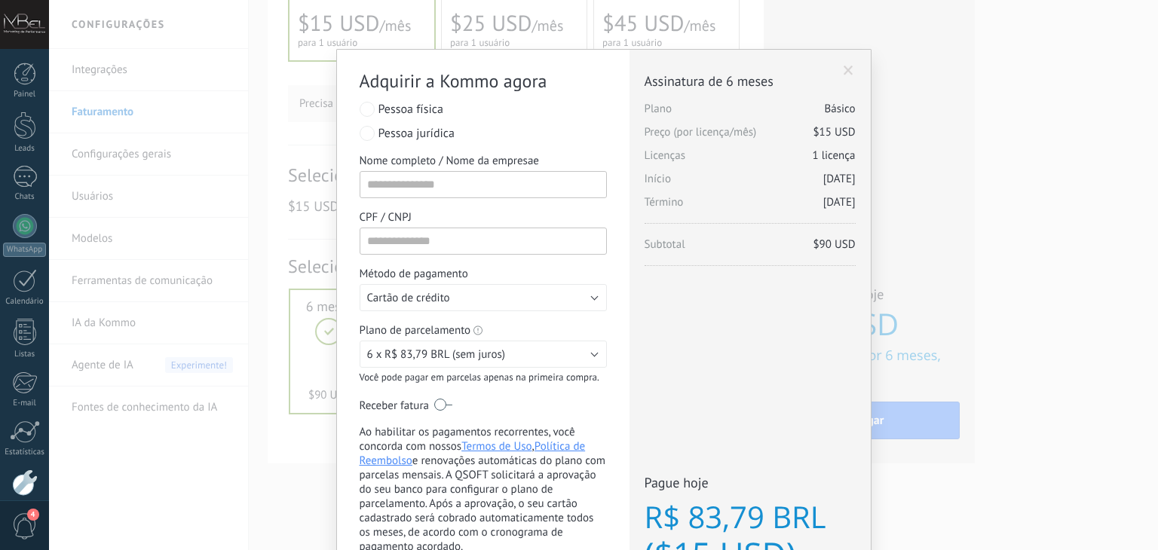
click at [439, 133] on span "Pessoa jurídica" at bounding box center [416, 133] width 76 height 15
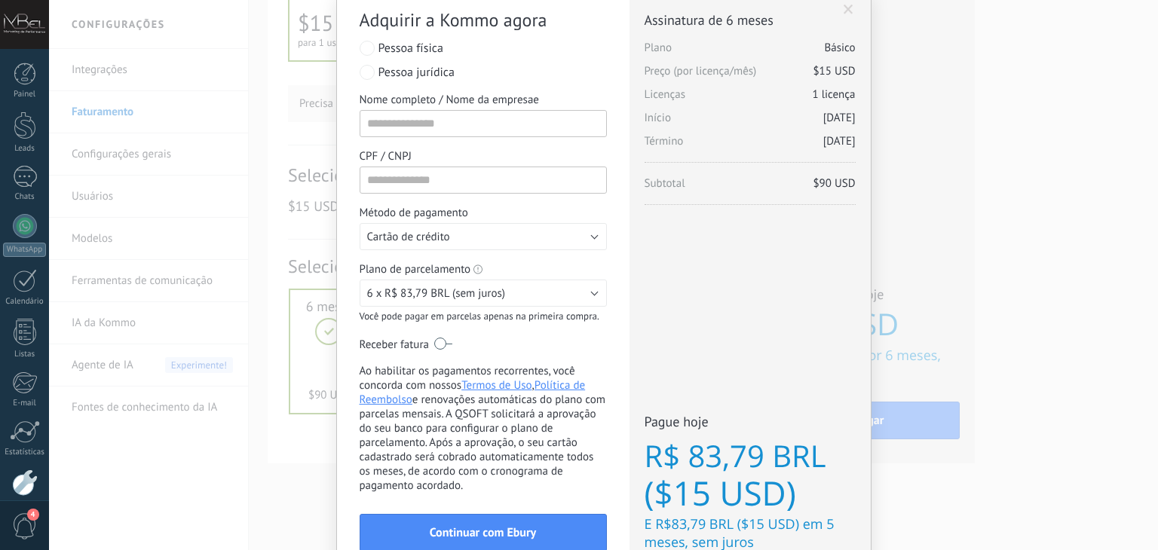
scroll to position [146, 0]
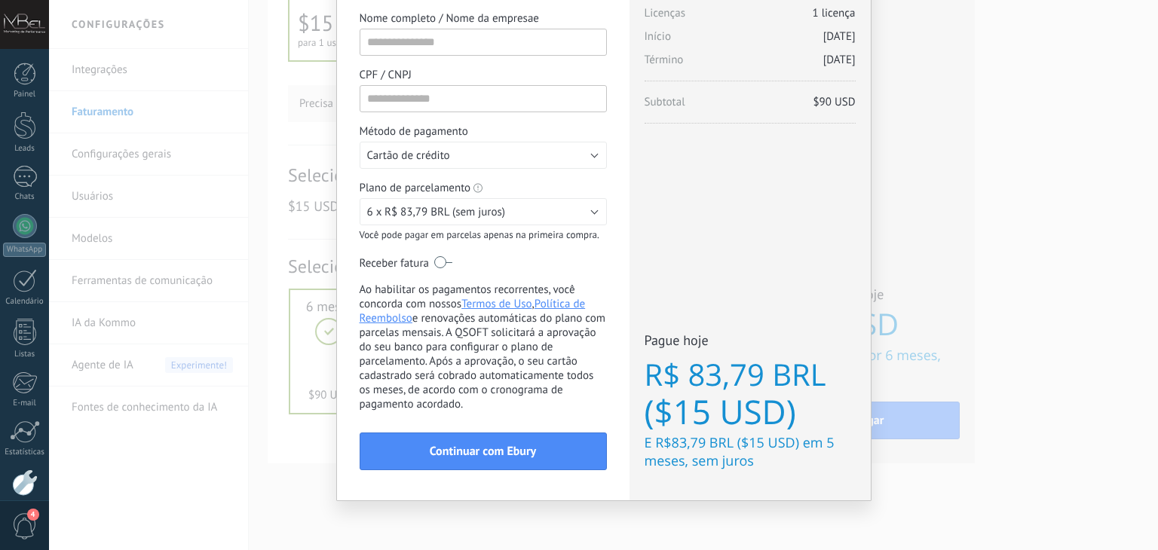
click at [434, 264] on label at bounding box center [443, 262] width 18 height 24
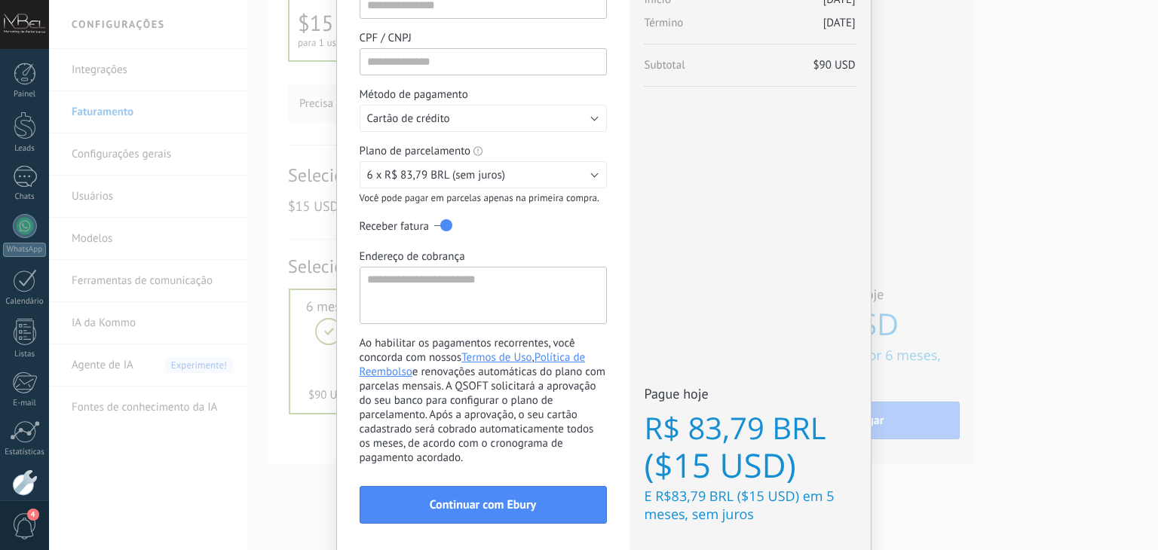
scroll to position [235, 0]
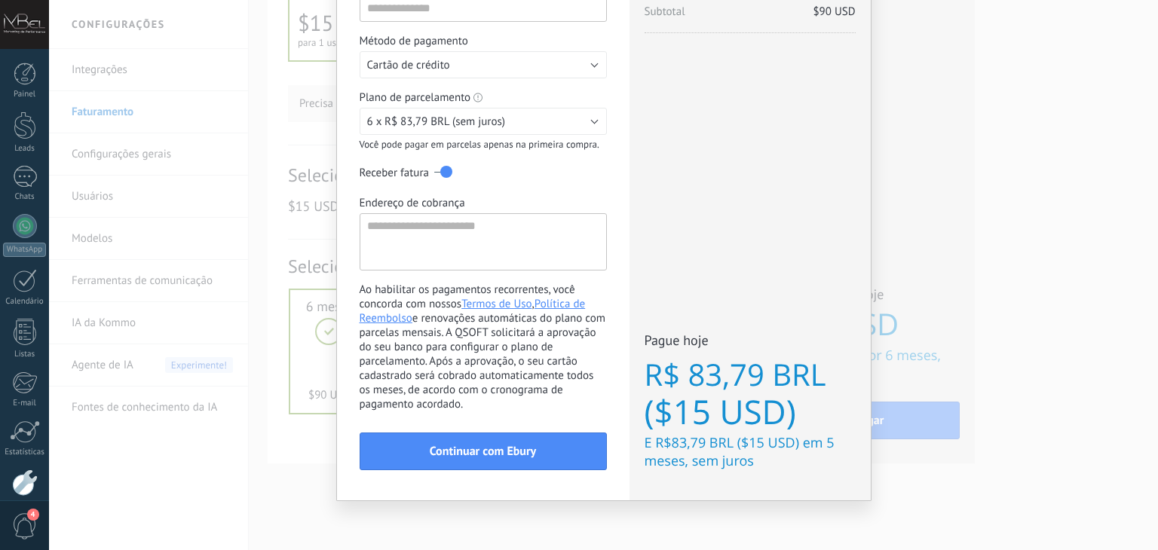
click at [305, 209] on div "Adquirir a Kommo agora stripe PayPal Individual Payment by Payze PaySystem Paym…" at bounding box center [603, 275] width 1109 height 550
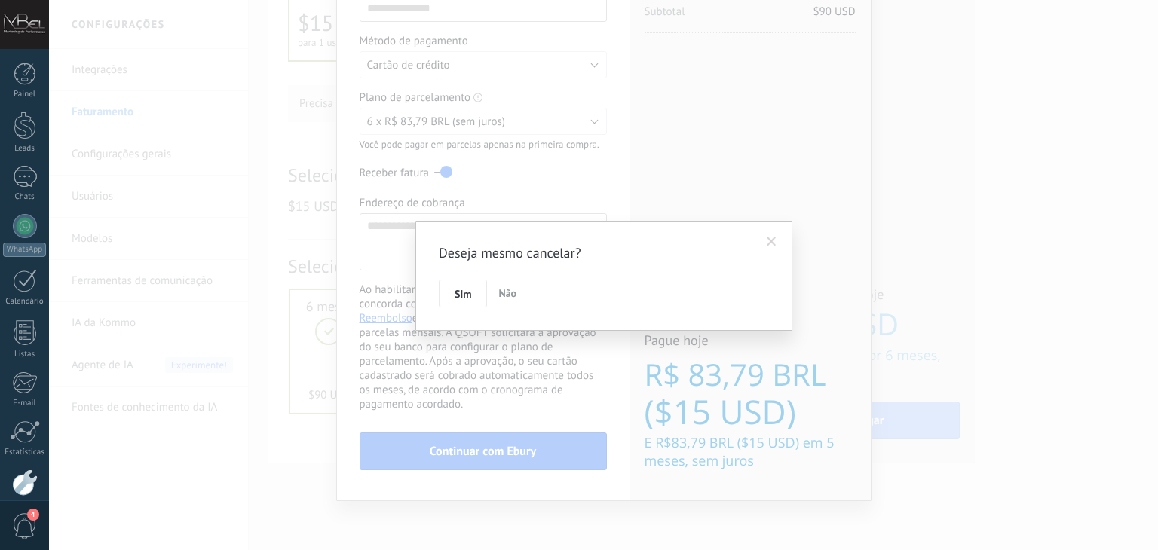
click at [512, 296] on span "Não" at bounding box center [507, 293] width 18 height 14
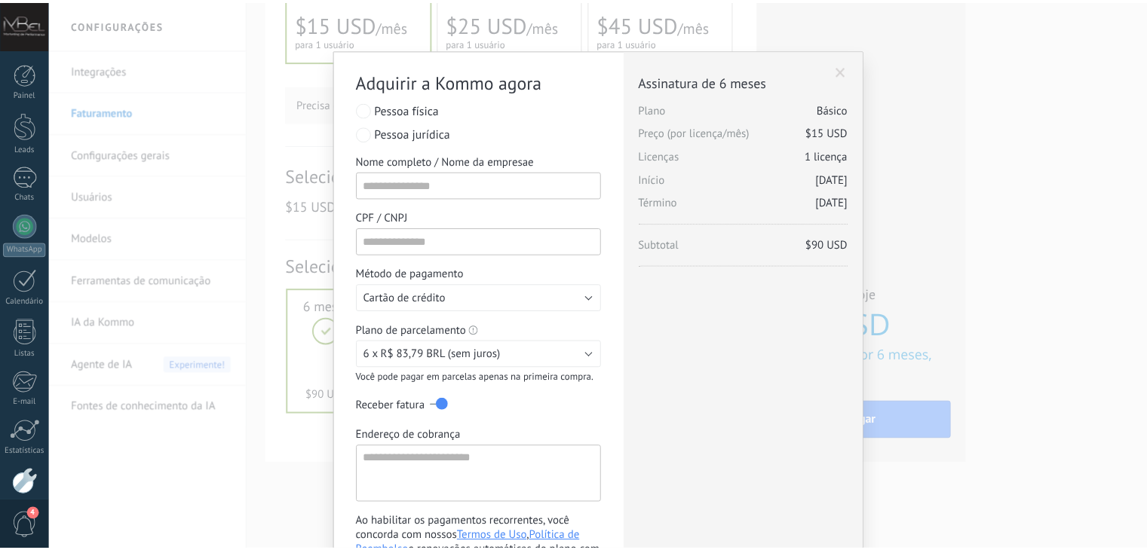
scroll to position [0, 0]
click at [844, 70] on span at bounding box center [849, 71] width 10 height 11
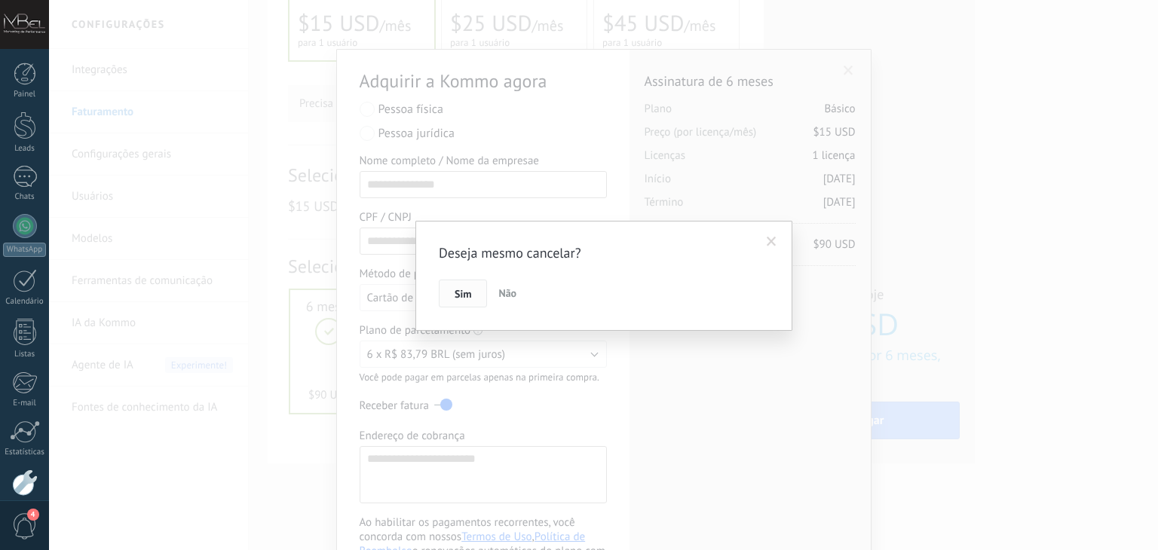
click at [478, 290] on button "Sim" at bounding box center [463, 294] width 48 height 29
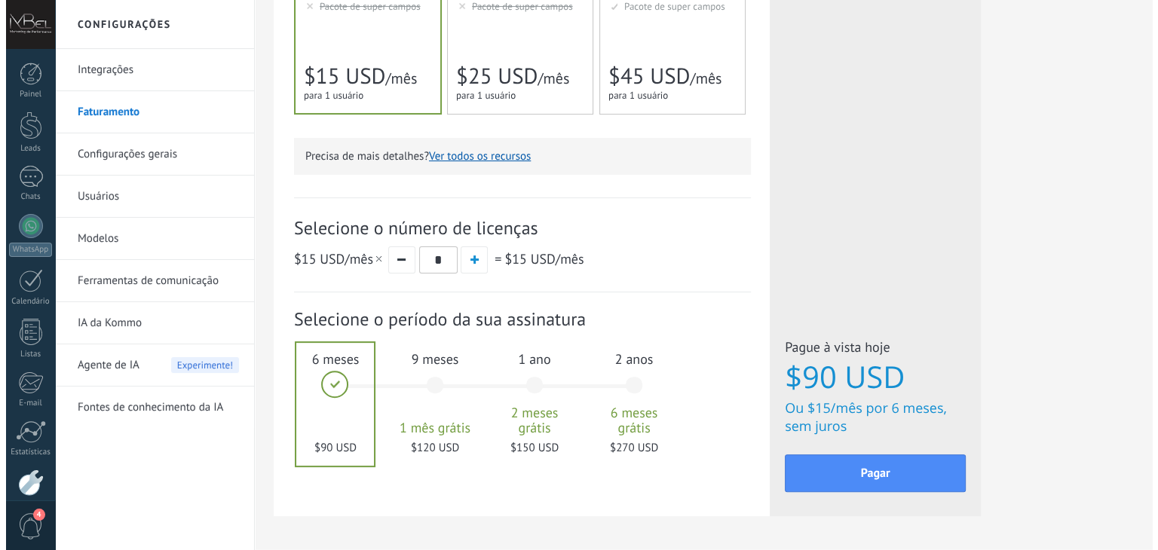
scroll to position [473, 0]
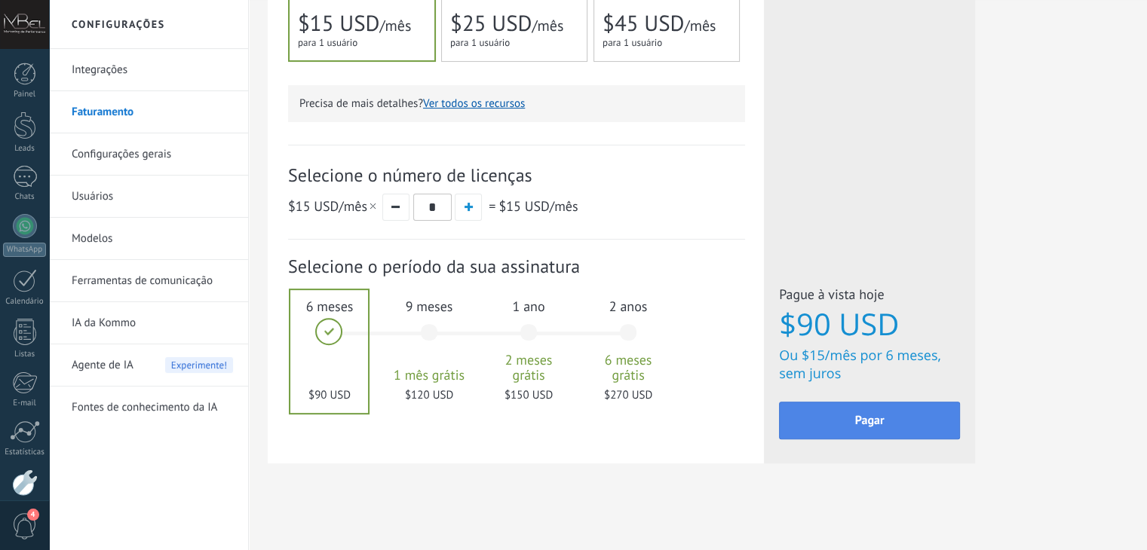
click at [857, 426] on span "Pagar" at bounding box center [869, 420] width 29 height 11
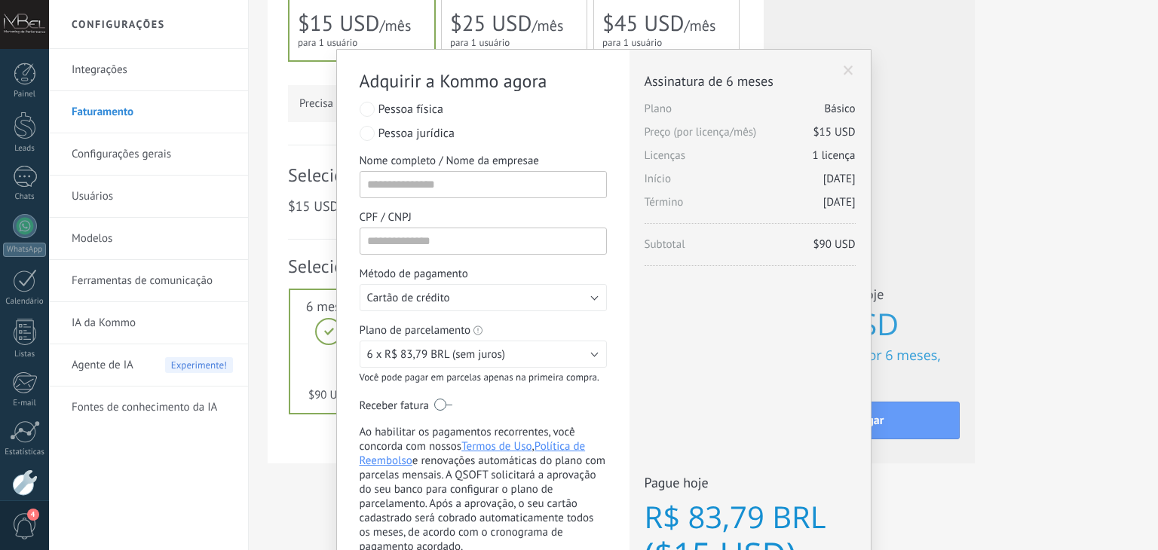
click at [427, 133] on span "Pessoa jurídica" at bounding box center [416, 133] width 76 height 15
click at [497, 355] on span "6 x R$ 83,79 BRL (sem juros)" at bounding box center [436, 355] width 139 height 14
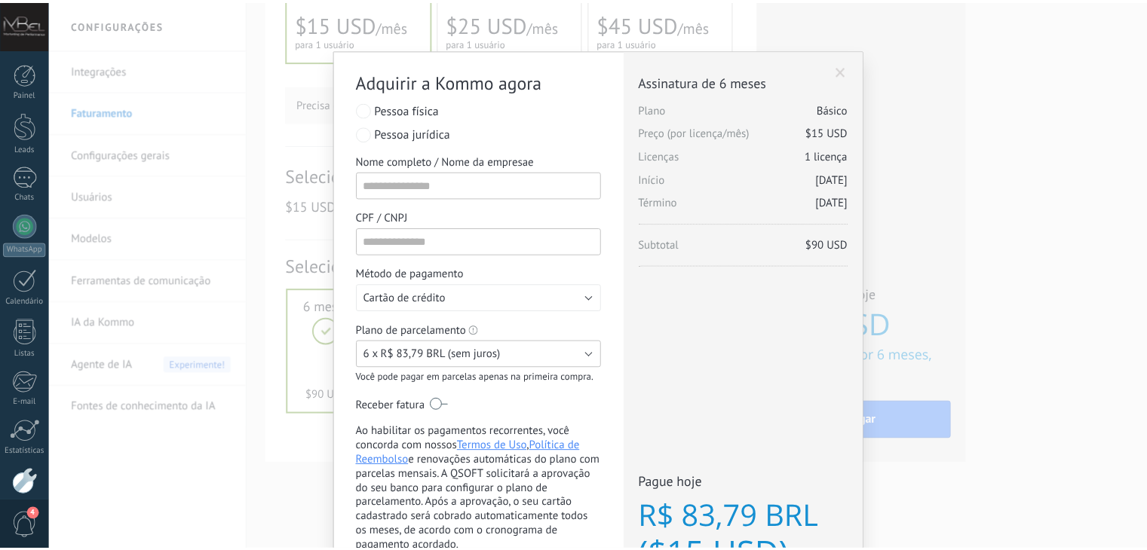
scroll to position [63, 0]
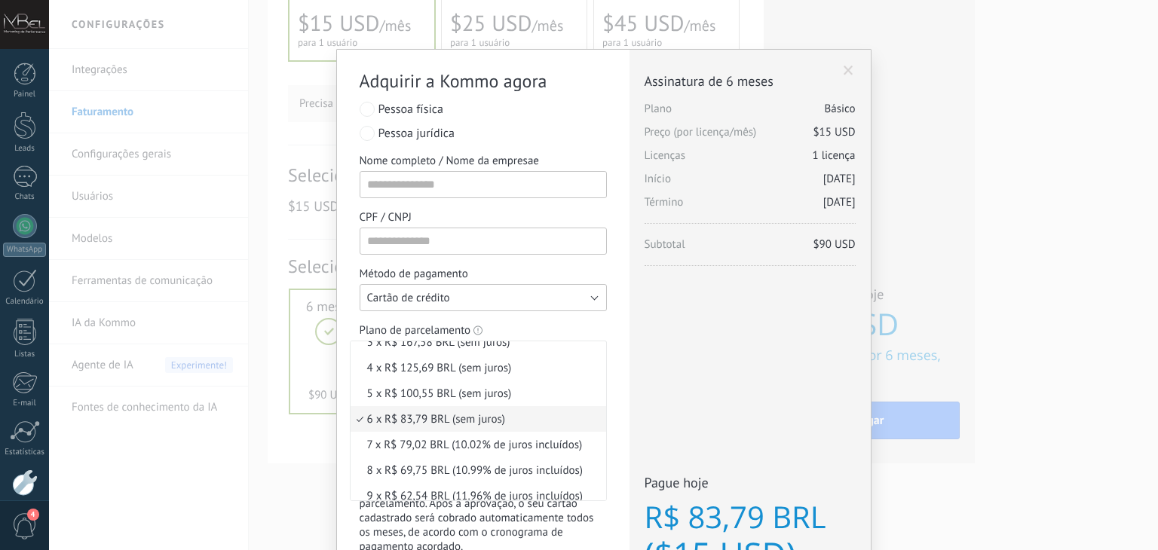
click at [504, 303] on button "Cartão de crédito" at bounding box center [483, 297] width 247 height 27
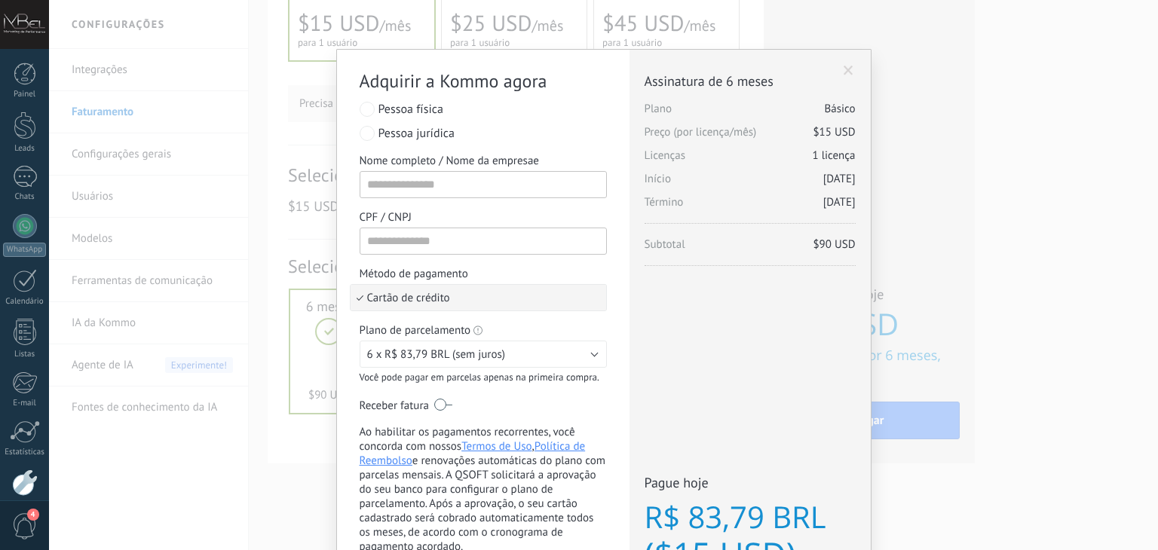
click at [504, 303] on span "Cartão de crédito" at bounding box center [476, 298] width 251 height 14
click at [593, 299] on button "Cartão de crédito" at bounding box center [483, 297] width 247 height 27
click at [593, 299] on span "Cartão de crédito" at bounding box center [476, 298] width 251 height 14
click at [844, 70] on span at bounding box center [849, 71] width 10 height 11
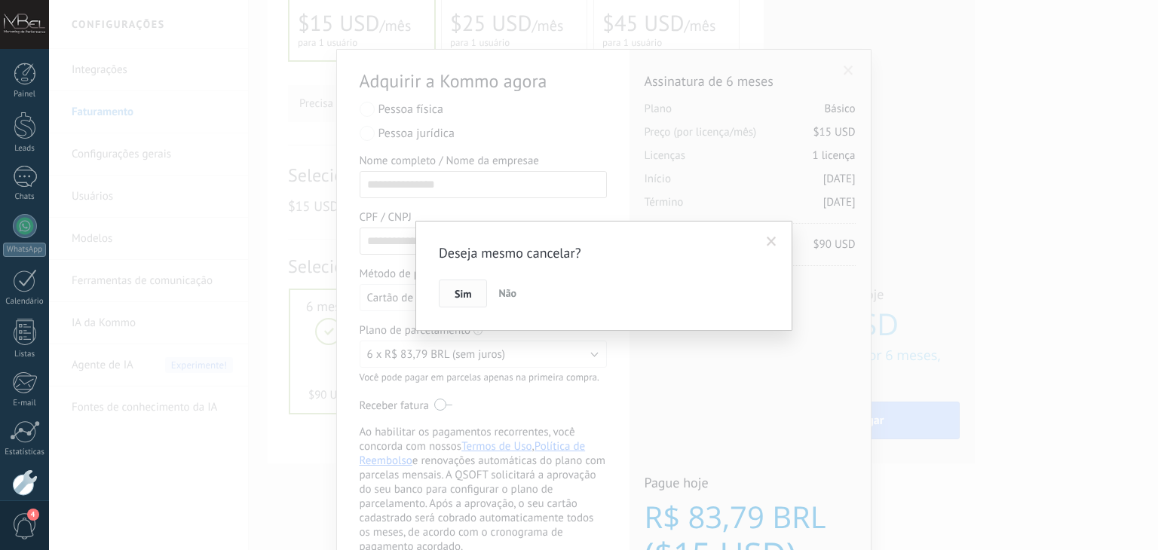
click at [462, 293] on span "Sim" at bounding box center [463, 294] width 17 height 11
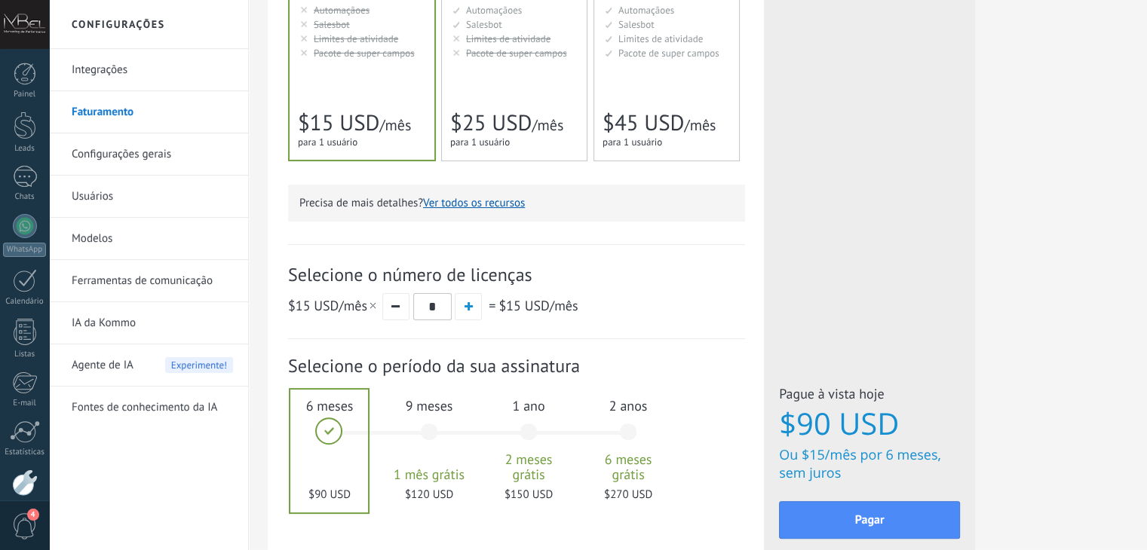
scroll to position [171, 0]
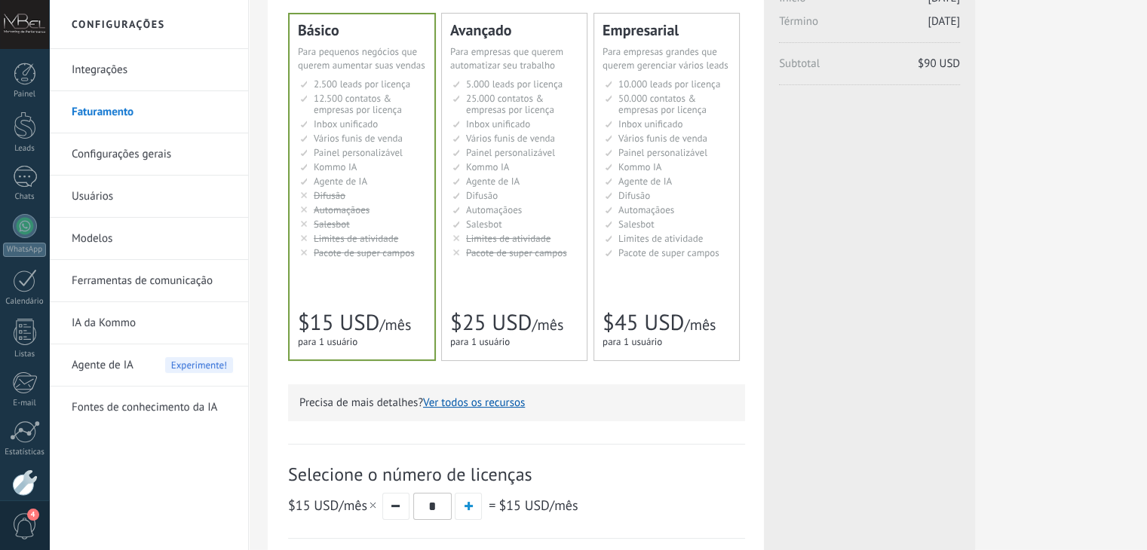
click at [130, 74] on link "Integrações" at bounding box center [152, 70] width 161 height 42
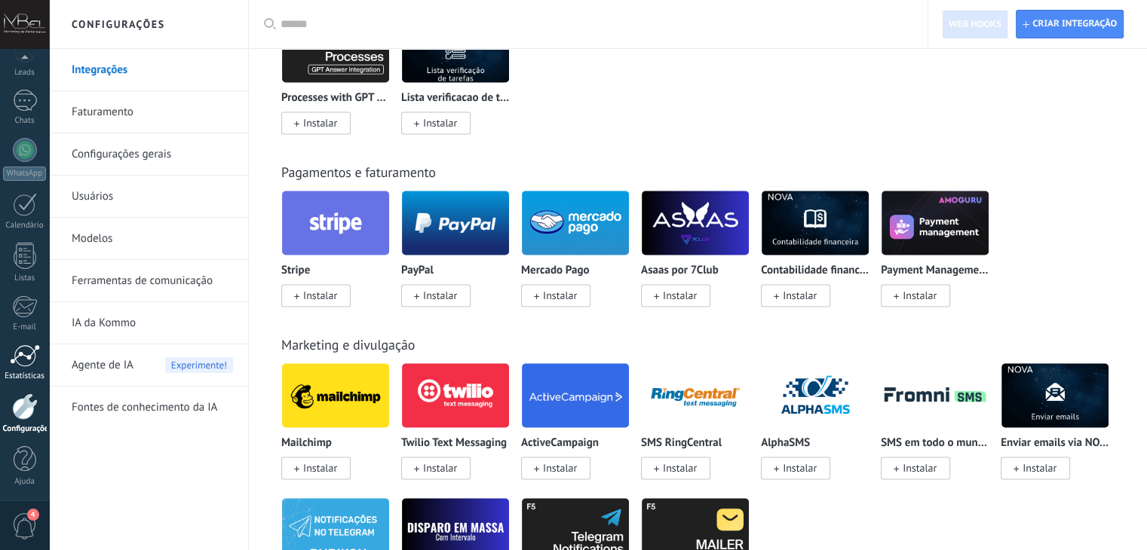
scroll to position [2186, 0]
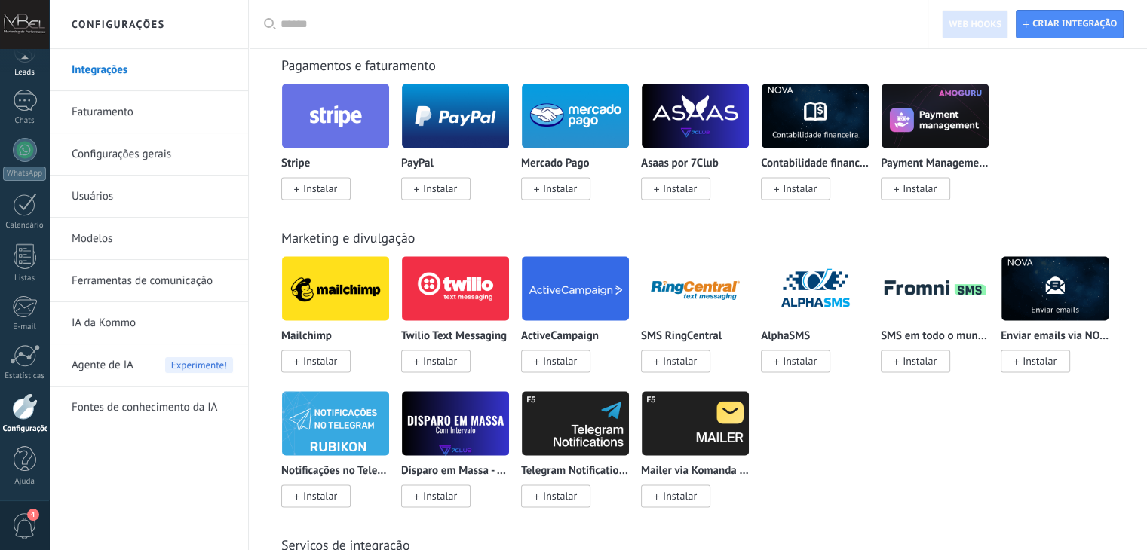
click at [28, 73] on div "Leads" at bounding box center [25, 73] width 44 height 10
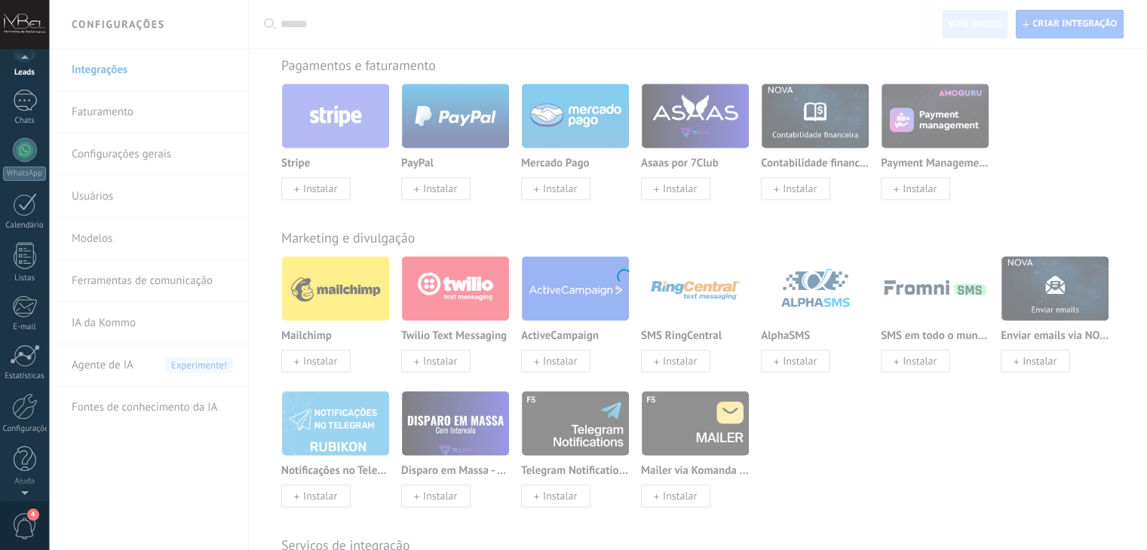
scroll to position [62, 0]
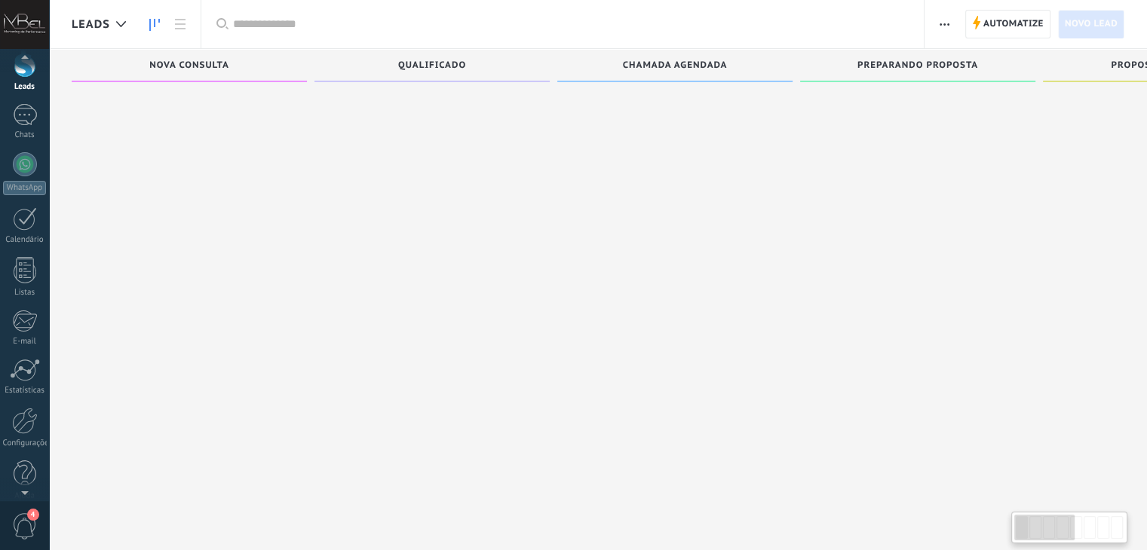
click at [21, 26] on div at bounding box center [24, 24] width 49 height 49
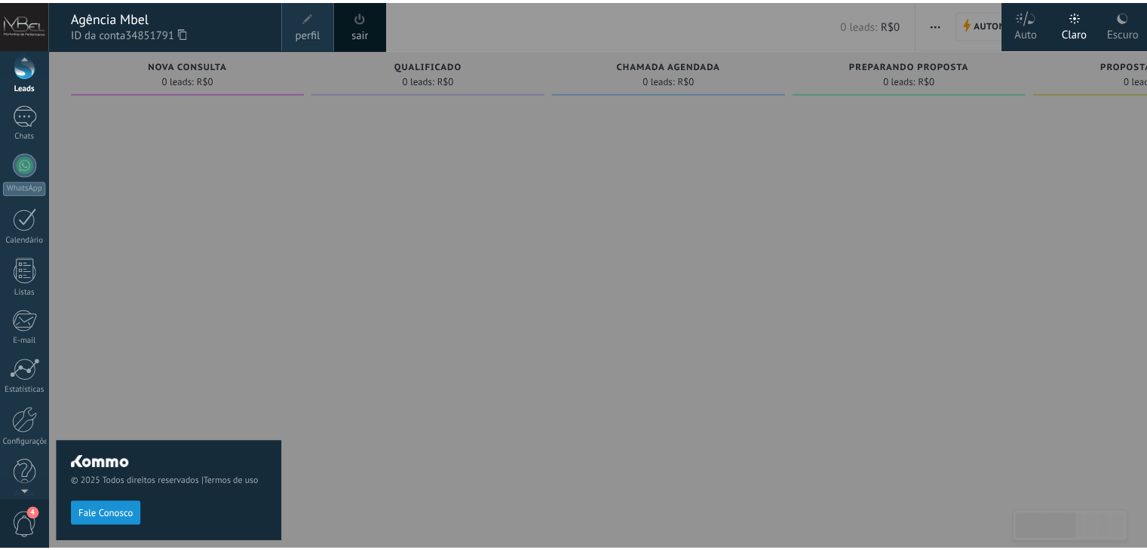
scroll to position [47, 0]
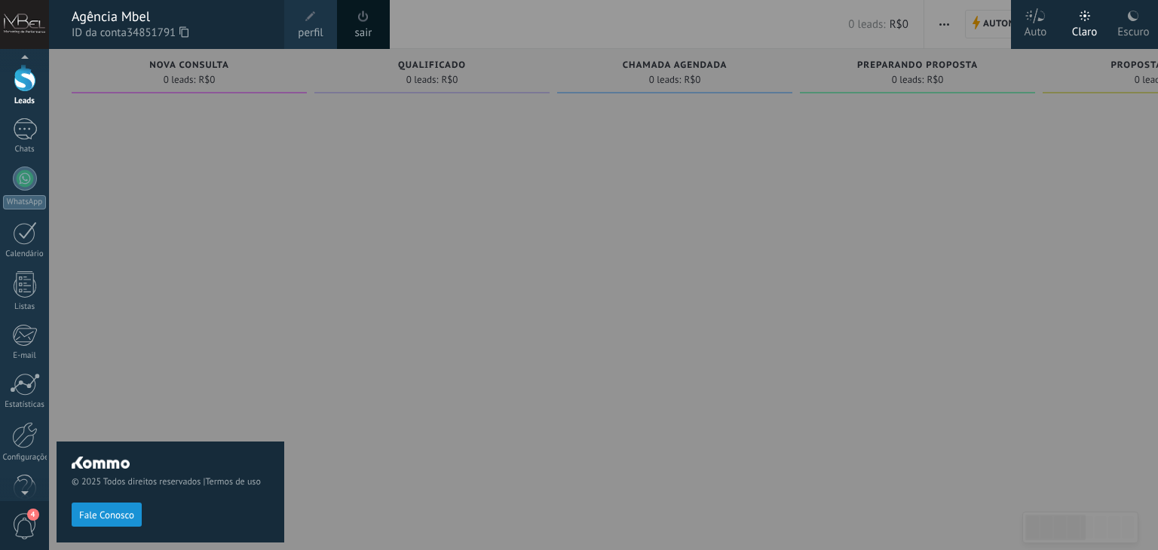
click at [311, 20] on span at bounding box center [310, 16] width 11 height 11
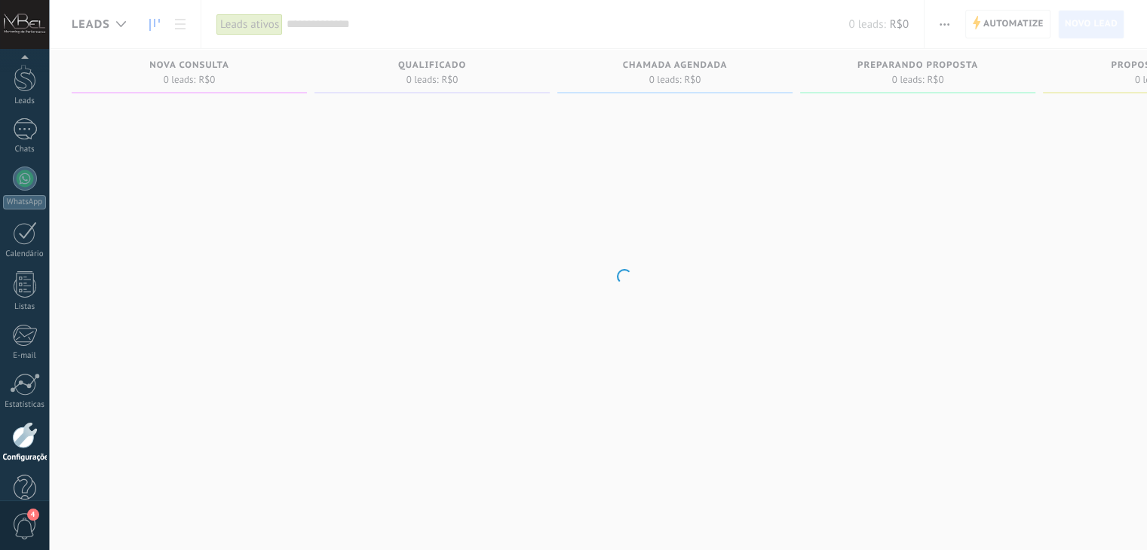
scroll to position [76, 0]
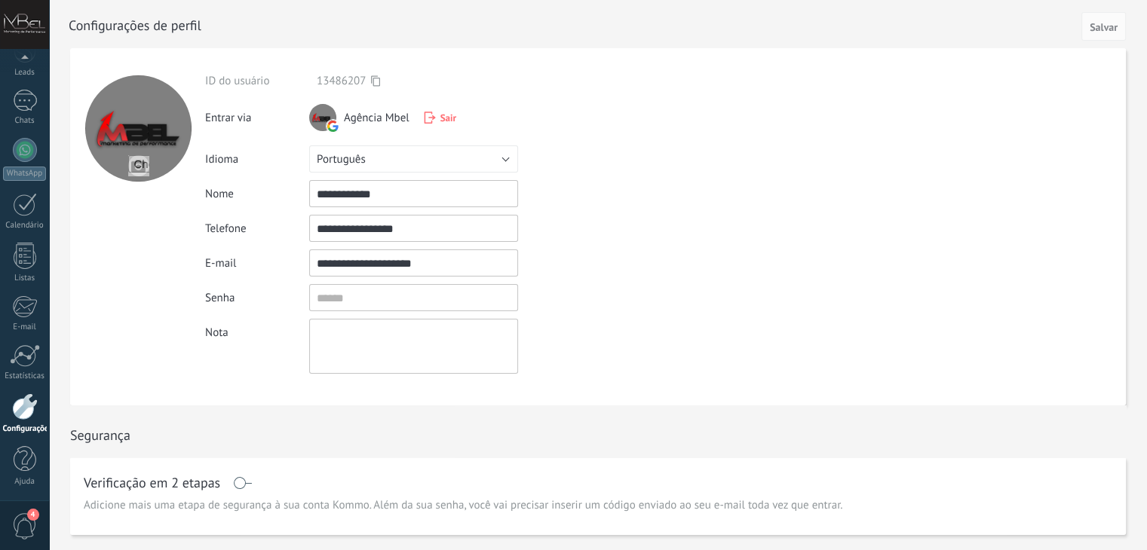
click at [138, 165] on input "file" at bounding box center [138, 165] width 21 height 21
type input "**********"
click at [1111, 22] on span "Salvar" at bounding box center [1103, 27] width 28 height 11
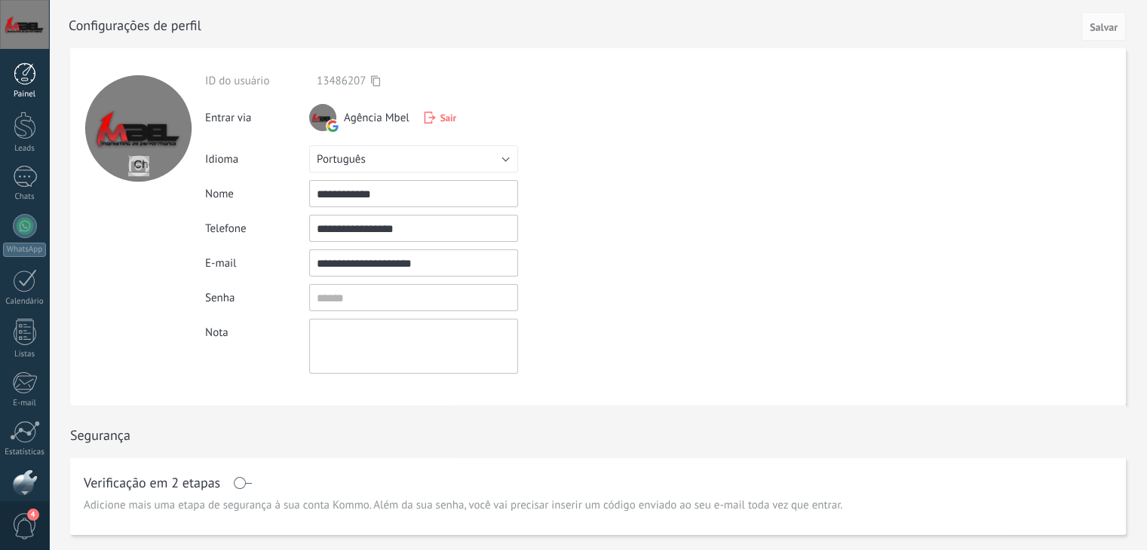
click at [26, 77] on div at bounding box center [25, 74] width 23 height 23
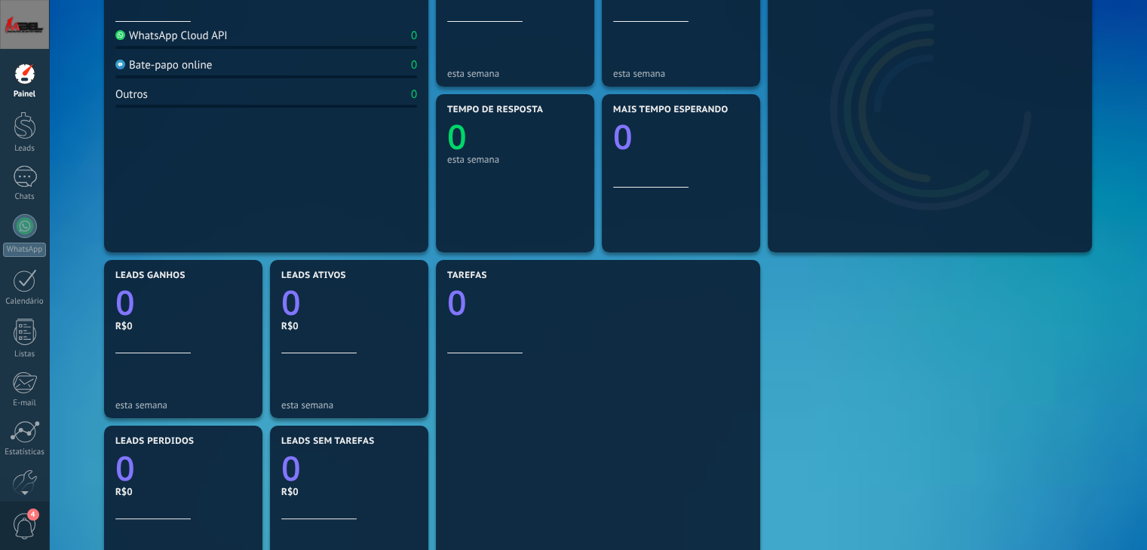
scroll to position [139, 0]
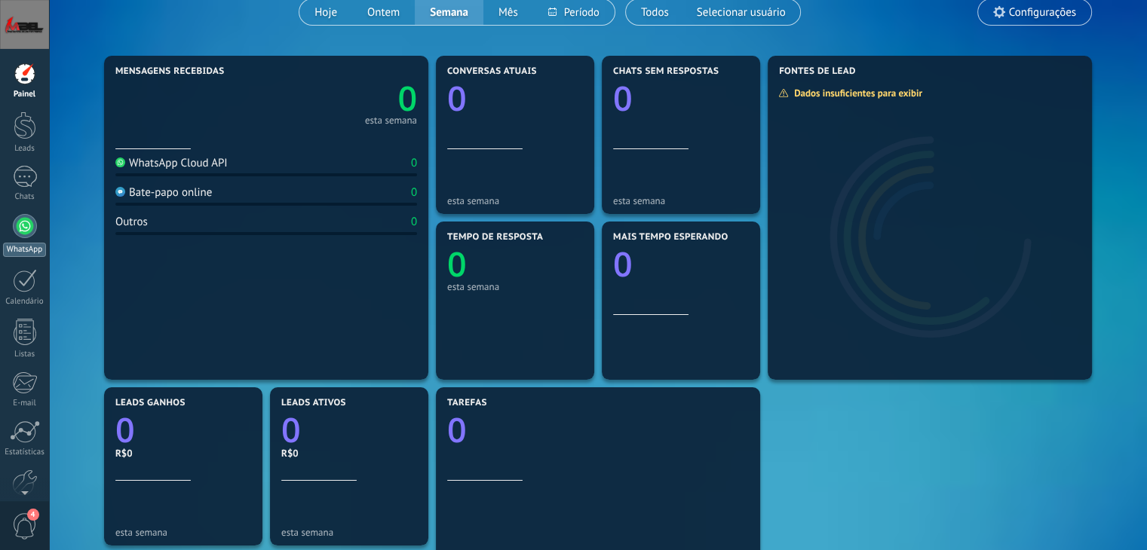
click at [24, 234] on div at bounding box center [25, 226] width 24 height 24
